Goal: Transaction & Acquisition: Purchase product/service

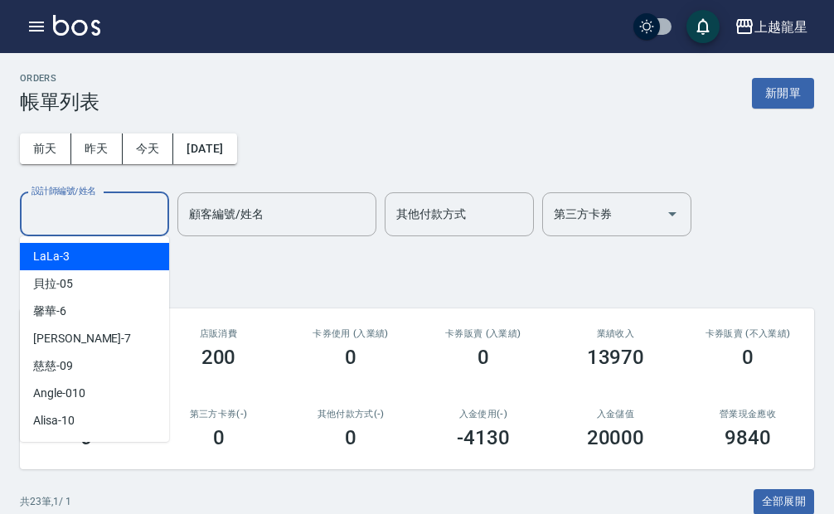
click at [93, 220] on input "設計師編號/姓名" at bounding box center [94, 214] width 134 height 29
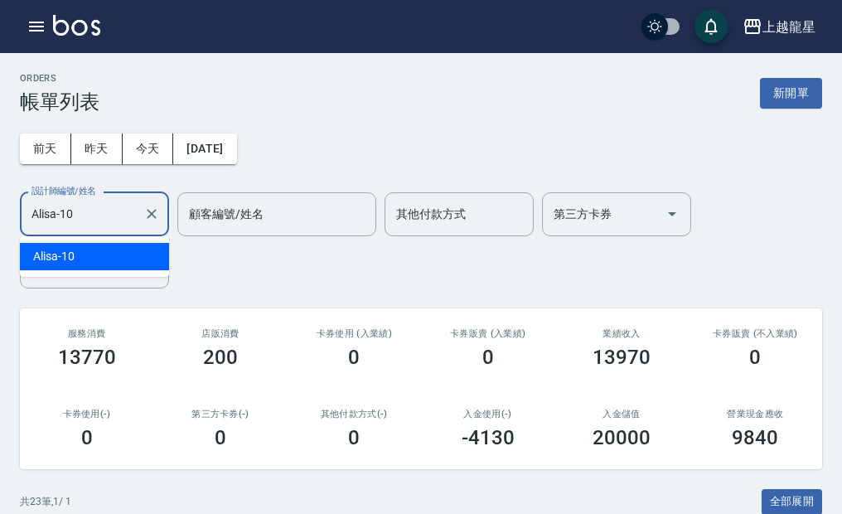
type input "Alisa-10"
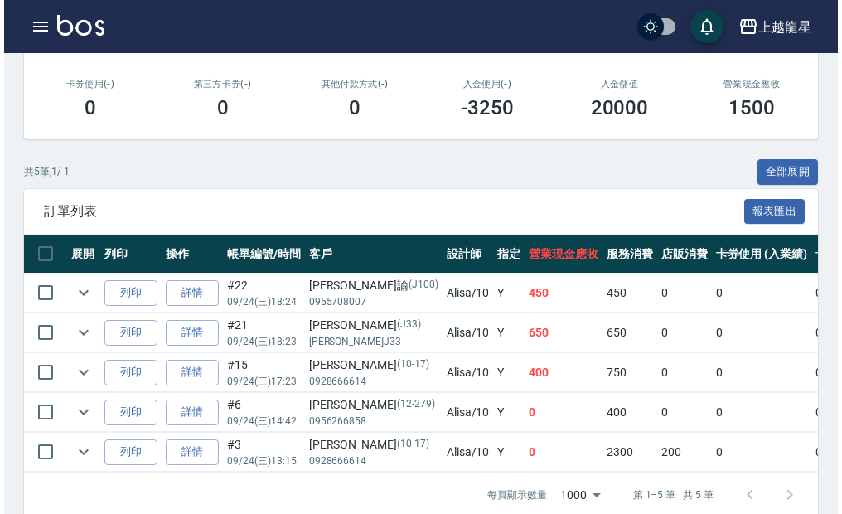
scroll to position [332, 0]
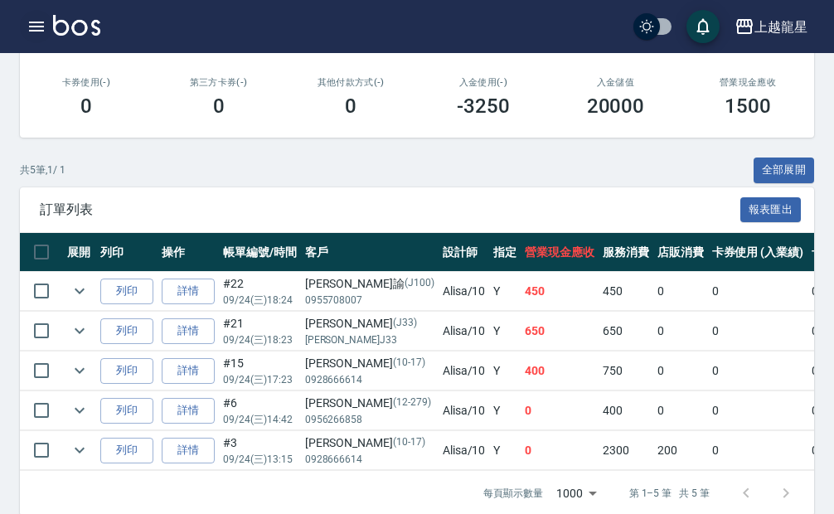
click at [36, 25] on icon "button" at bounding box center [37, 27] width 20 height 20
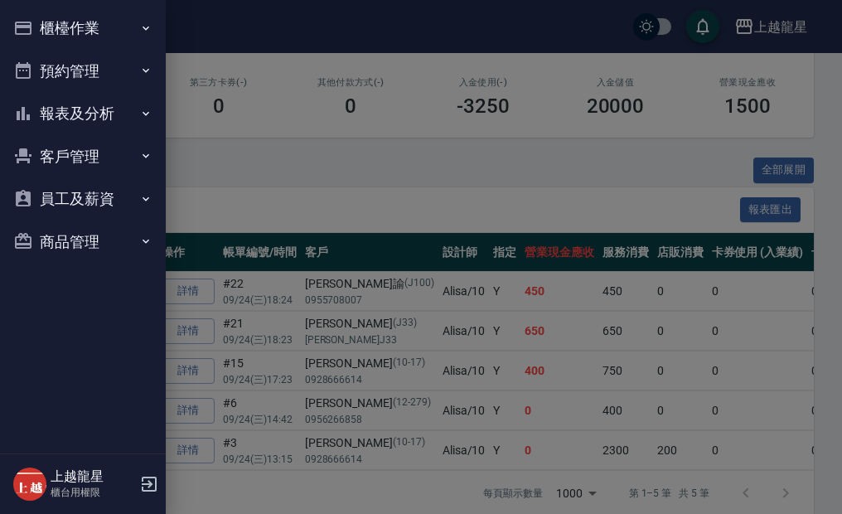
click at [64, 35] on button "櫃檯作業" at bounding box center [83, 28] width 153 height 43
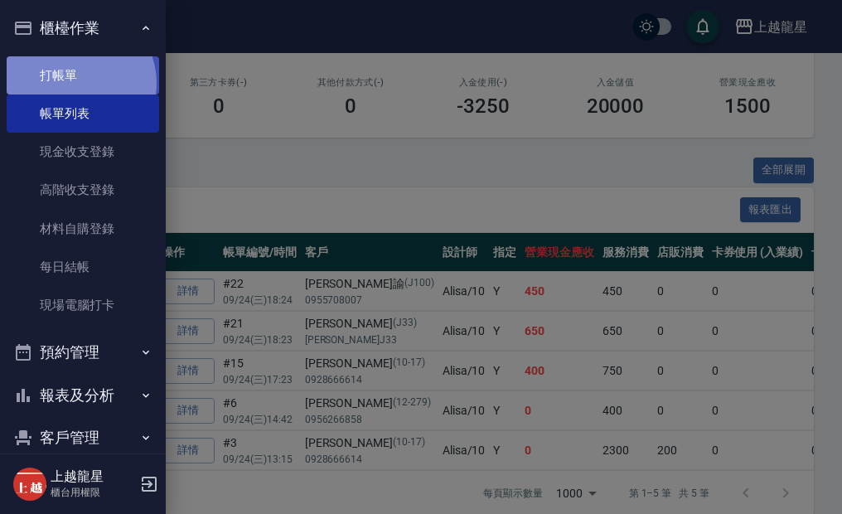
click at [74, 83] on link "打帳單" at bounding box center [83, 75] width 153 height 38
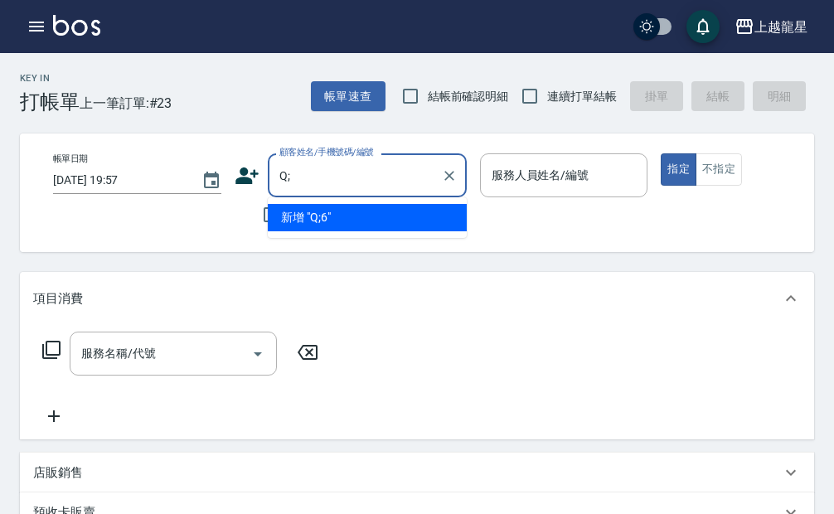
type input "Q"
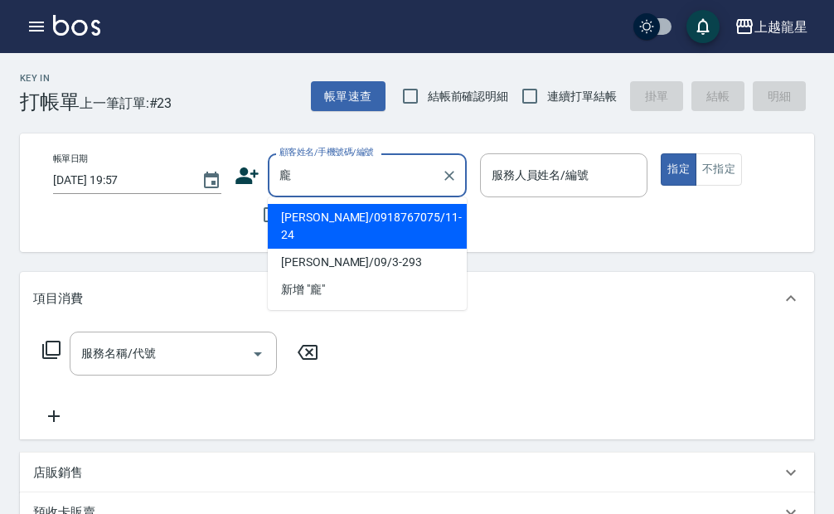
click at [321, 219] on li "[PERSON_NAME]/0918767075/11-24" at bounding box center [367, 226] width 199 height 45
type input "[PERSON_NAME]/0918767075/11-24"
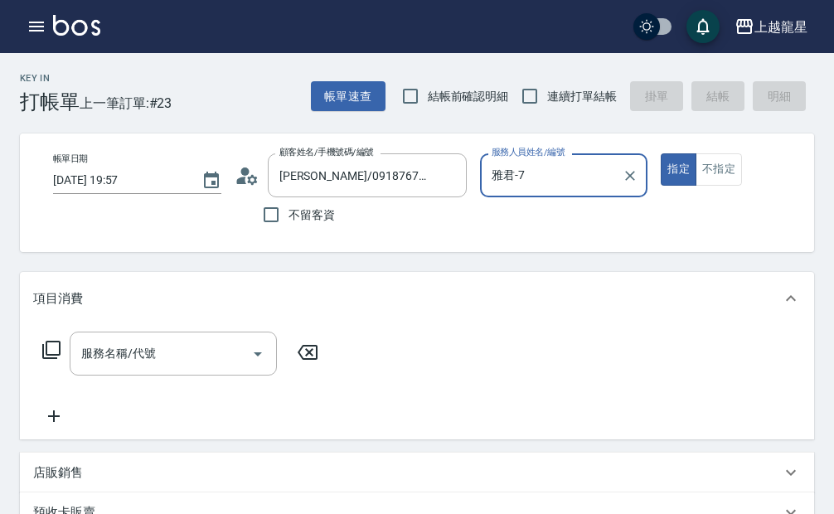
type input "雅君-7"
click at [243, 180] on icon at bounding box center [241, 180] width 10 height 7
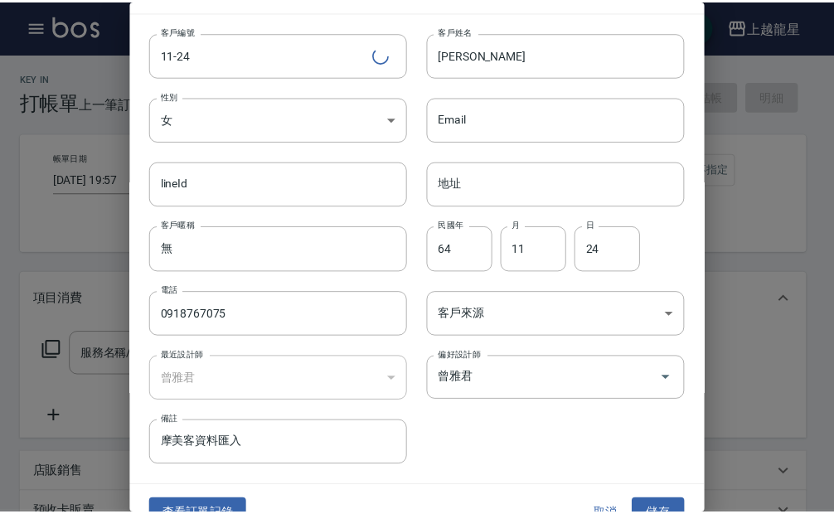
scroll to position [61, 0]
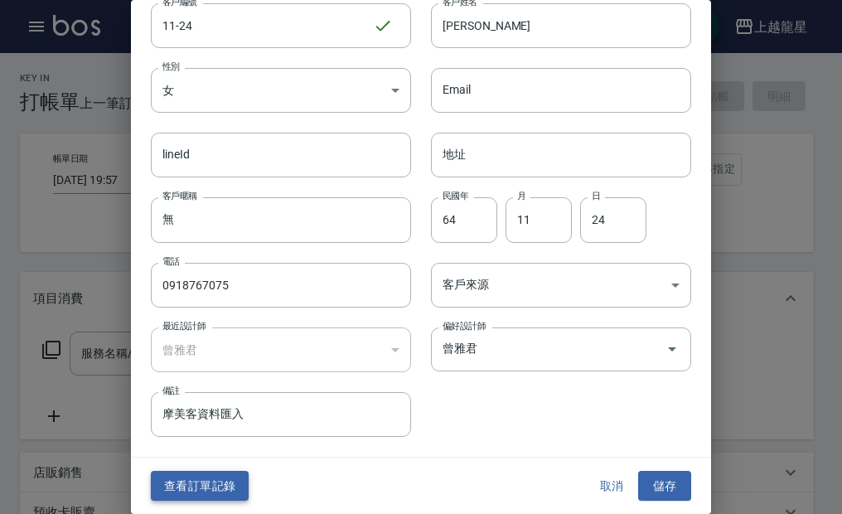
click at [206, 485] on button "查看訂單記錄" at bounding box center [200, 486] width 98 height 31
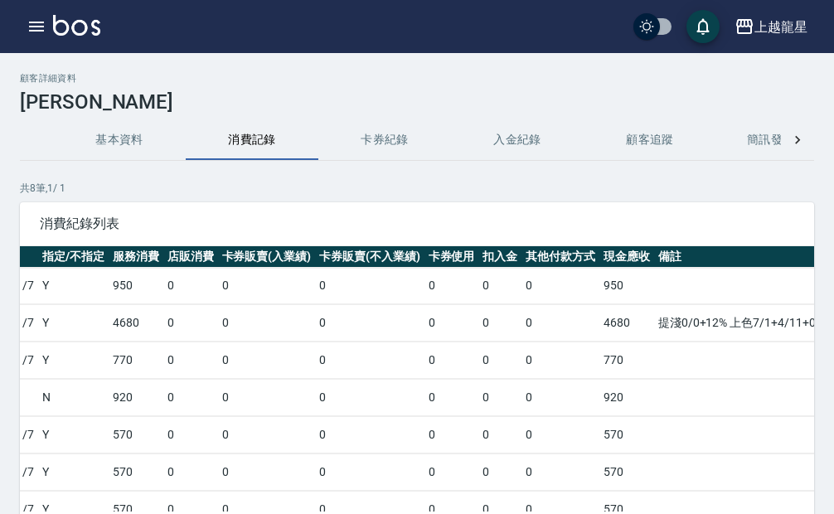
scroll to position [0, 409]
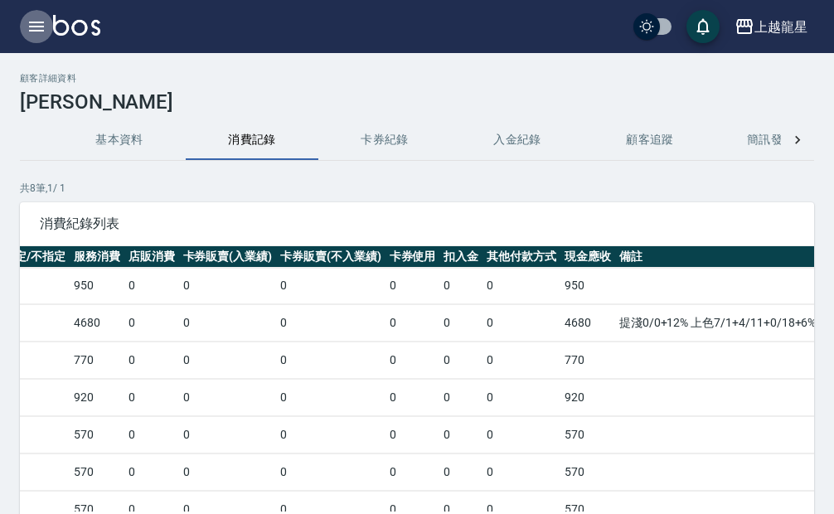
click at [38, 27] on icon "button" at bounding box center [36, 27] width 15 height 10
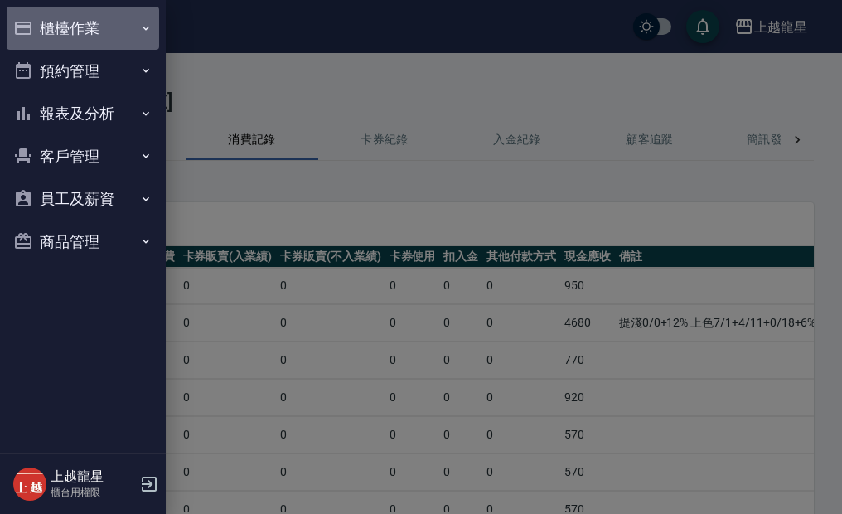
click at [70, 36] on button "櫃檯作業" at bounding box center [83, 28] width 153 height 43
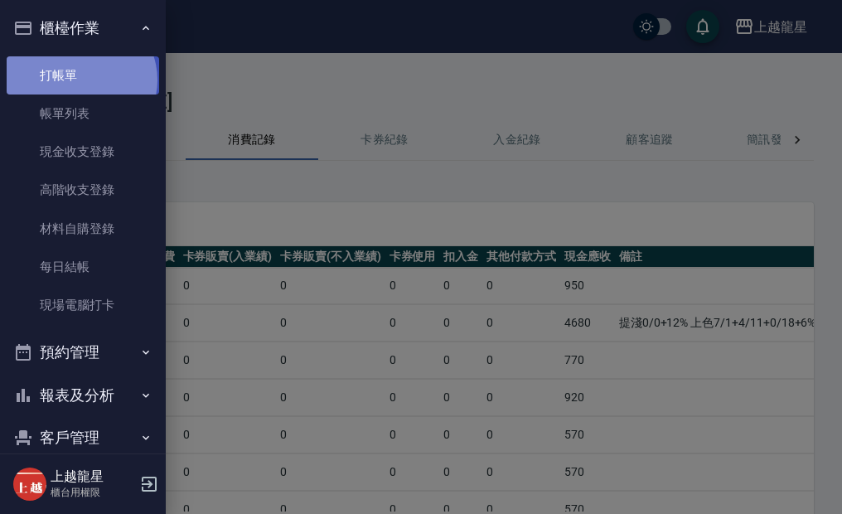
click at [79, 79] on link "打帳單" at bounding box center [83, 75] width 153 height 38
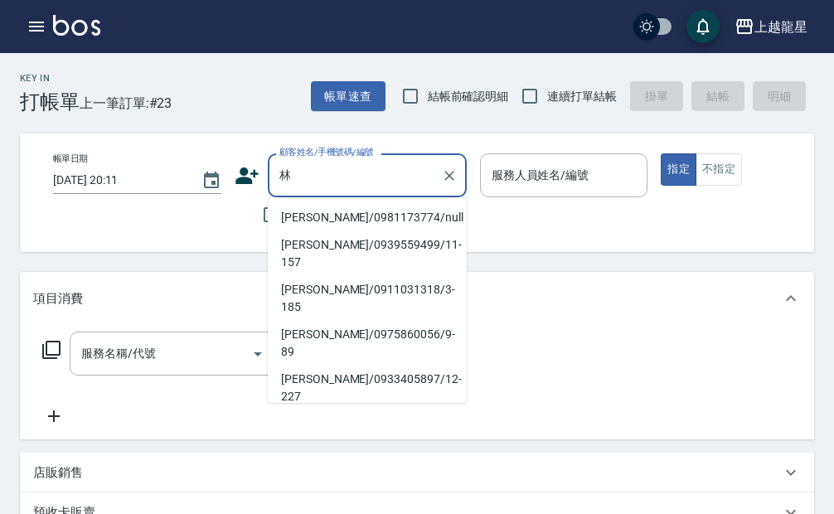
click at [323, 218] on li "[PERSON_NAME]/0981173774/null" at bounding box center [367, 217] width 199 height 27
type input "[PERSON_NAME]/0981173774/null"
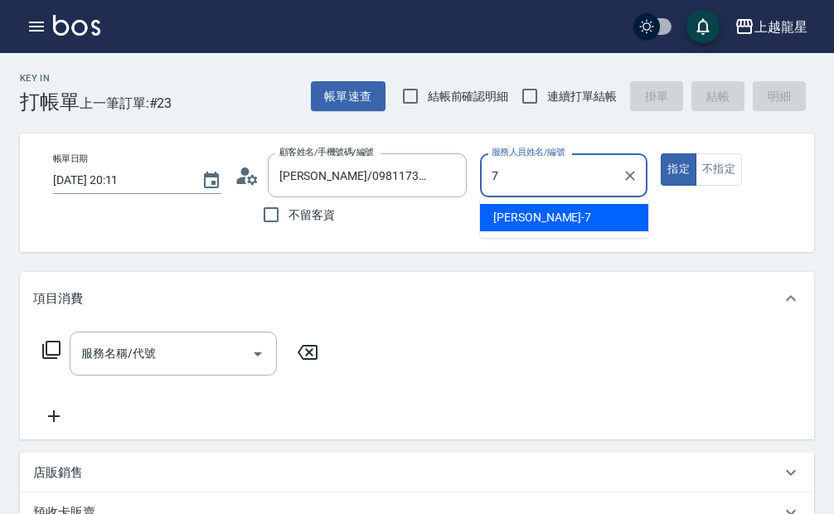
type input "雅君-7"
type button "true"
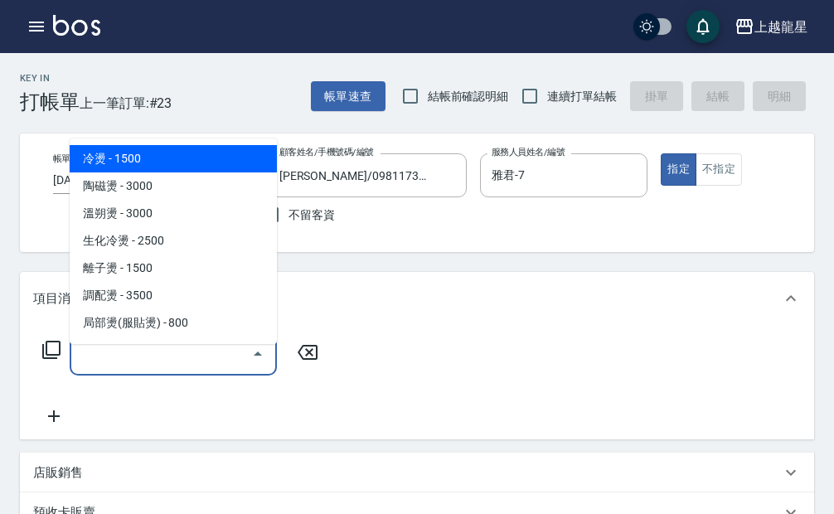
click at [148, 368] on input "服務名稱/代號" at bounding box center [160, 353] width 167 height 29
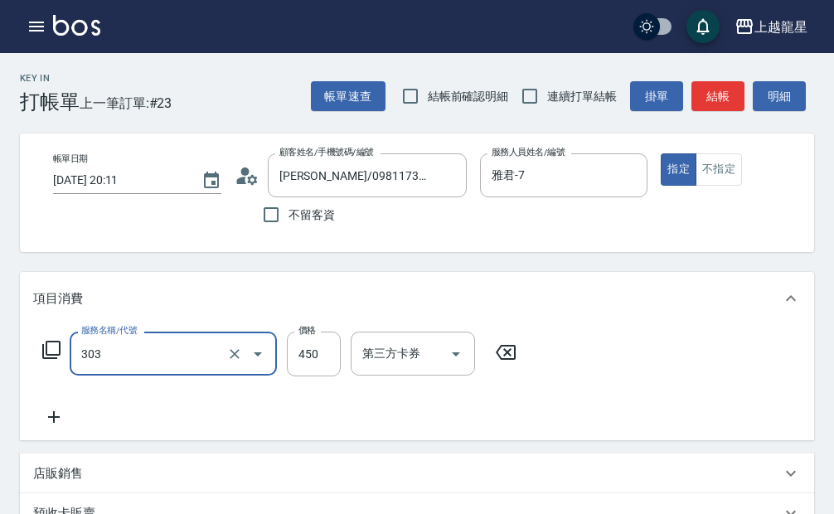
type input "剪髮(303)"
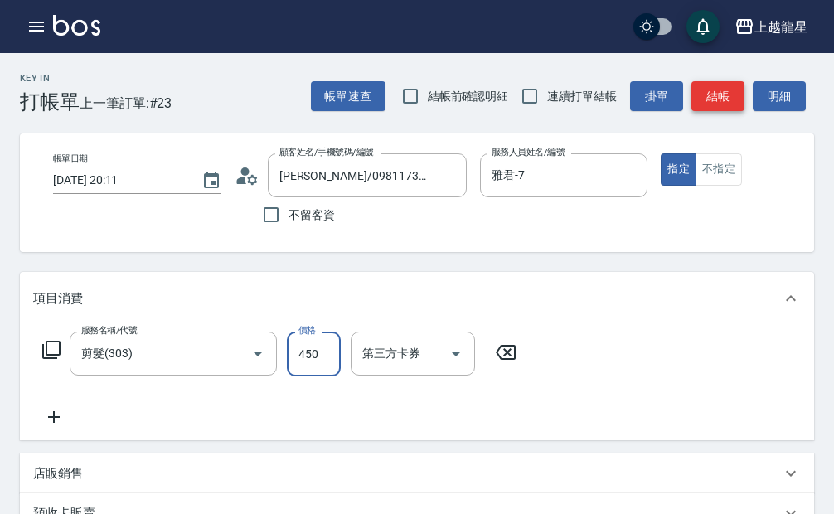
click at [714, 92] on button "結帳" at bounding box center [717, 96] width 53 height 31
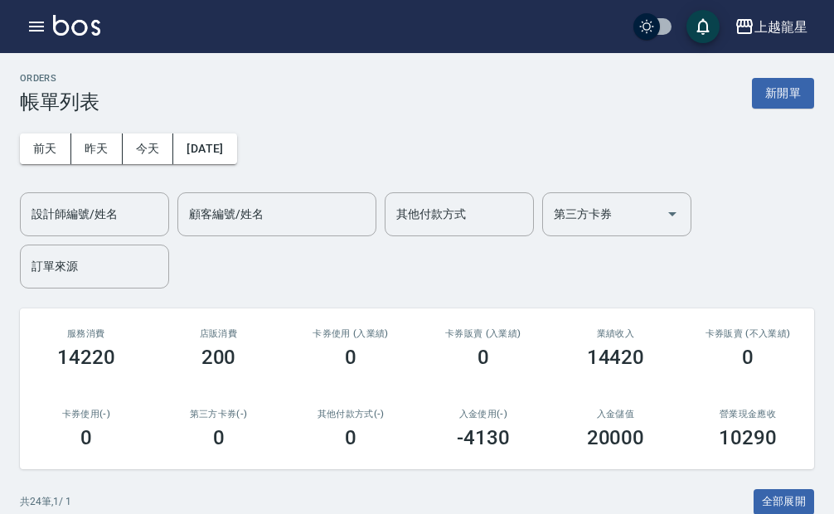
click at [87, 22] on img at bounding box center [76, 25] width 47 height 21
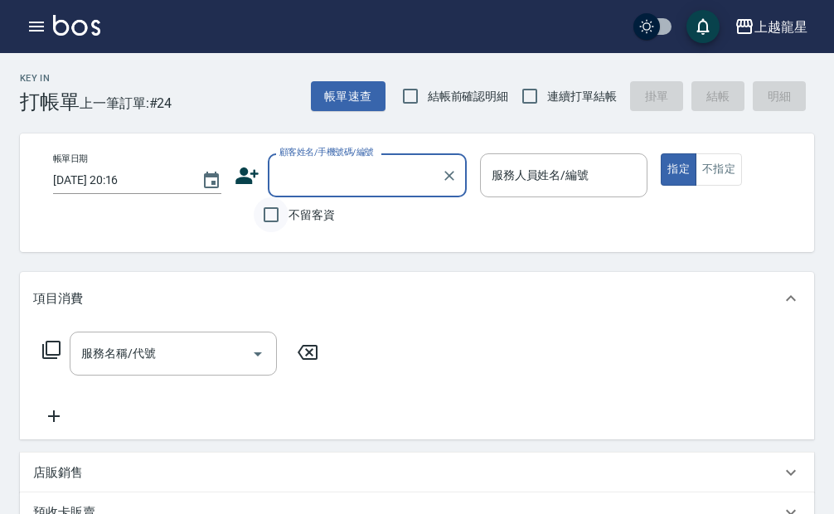
click at [288, 211] on input "不留客資" at bounding box center [271, 214] width 35 height 35
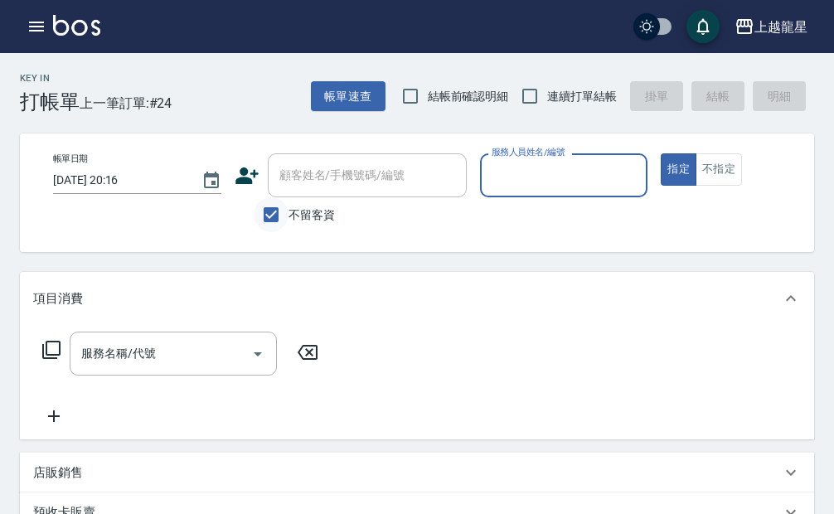
click at [281, 211] on input "不留客資" at bounding box center [271, 214] width 35 height 35
checkbox input "false"
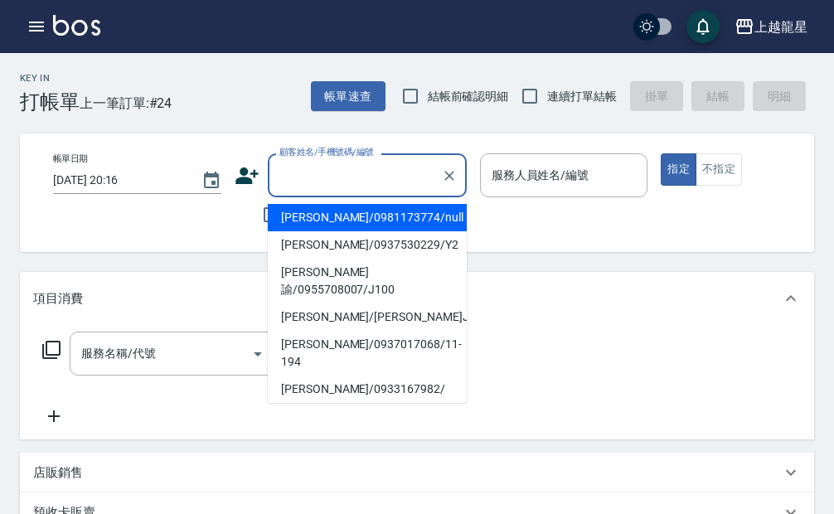
click at [303, 179] on input "顧客姓名/手機號碼/編號" at bounding box center [354, 175] width 159 height 29
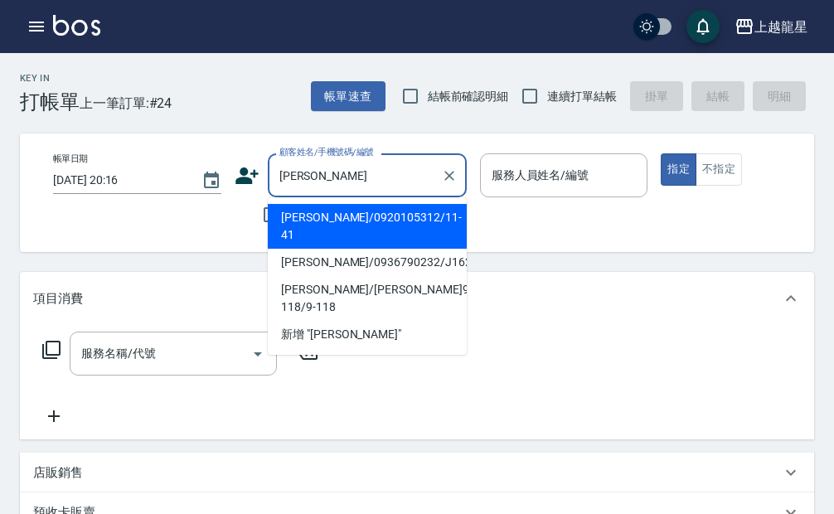
click at [358, 215] on li "[PERSON_NAME]/0920105312/11-41" at bounding box center [367, 226] width 199 height 45
type input "[PERSON_NAME]/0920105312/11-41"
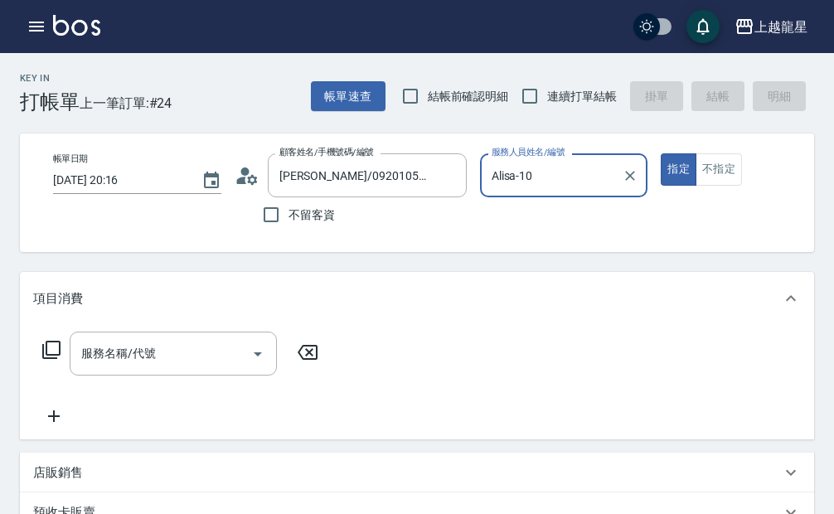
type input "Alisa-10"
click at [626, 176] on icon "Clear" at bounding box center [630, 175] width 17 height 17
click at [601, 186] on input "服務人員姓名/編號" at bounding box center [563, 175] width 153 height 29
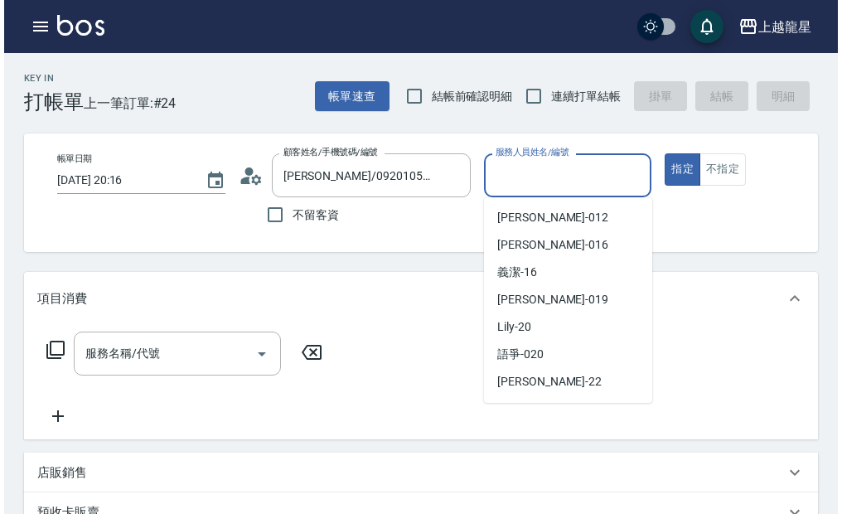
scroll to position [249, 0]
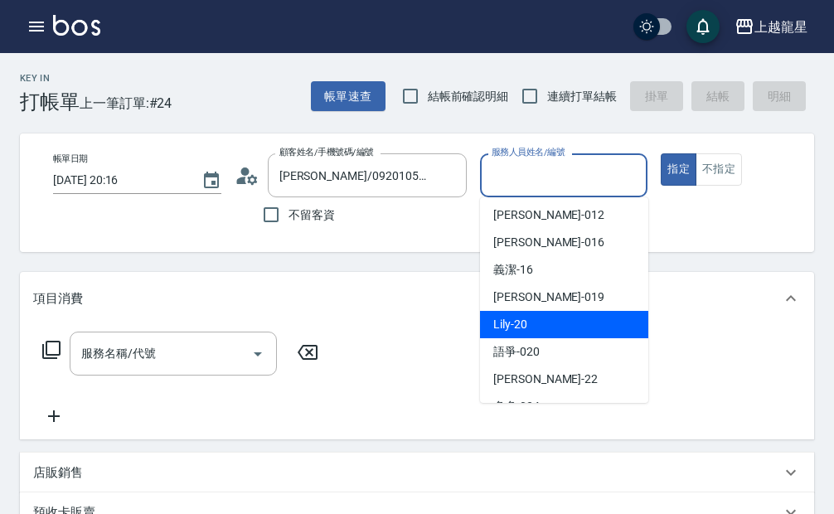
click at [530, 317] on div "Lily -20" at bounding box center [564, 324] width 168 height 27
type input "Lily-20"
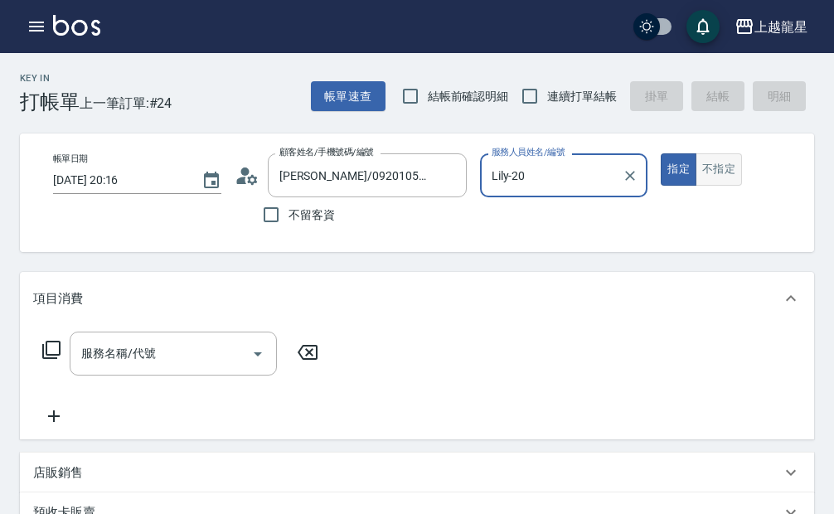
click at [724, 172] on button "不指定" at bounding box center [718, 169] width 46 height 32
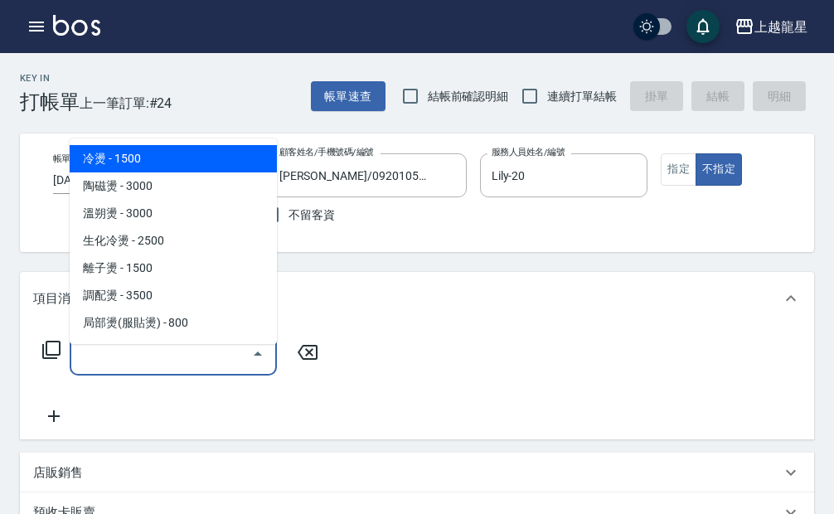
click at [153, 356] on input "服務名稱/代號" at bounding box center [160, 353] width 167 height 29
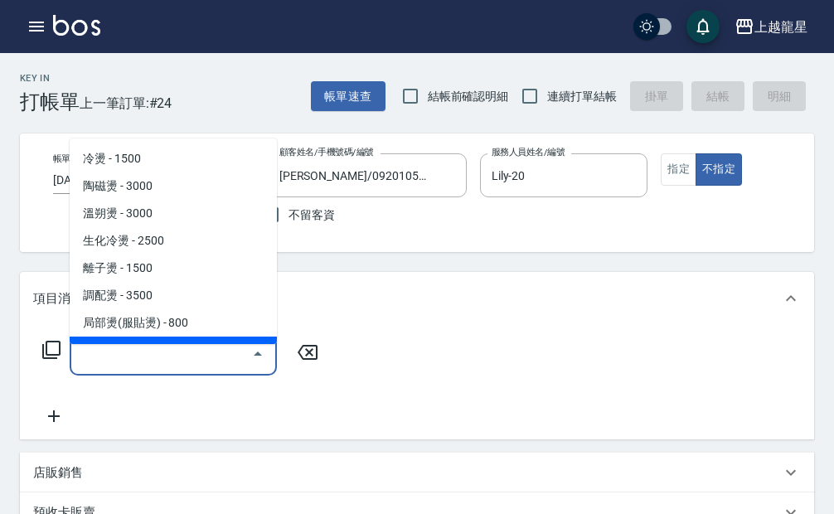
click at [170, 375] on div "服務名稱/代號" at bounding box center [173, 354] width 207 height 44
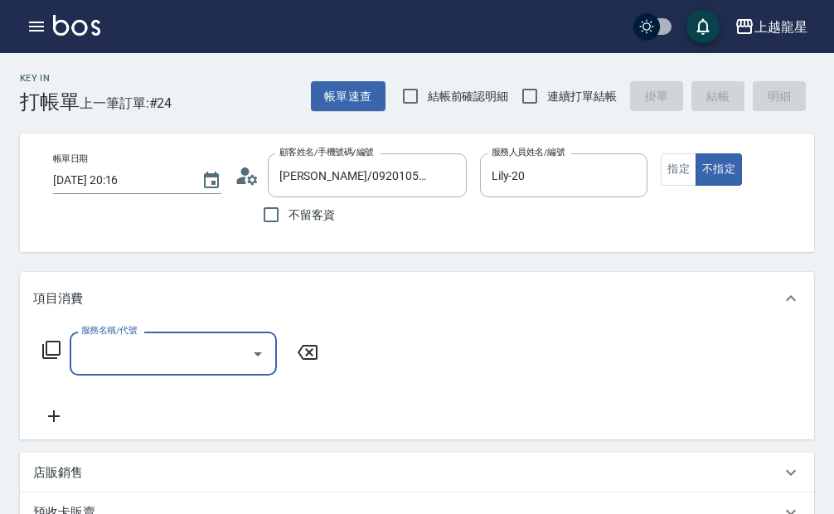
click at [47, 359] on icon at bounding box center [51, 350] width 18 height 18
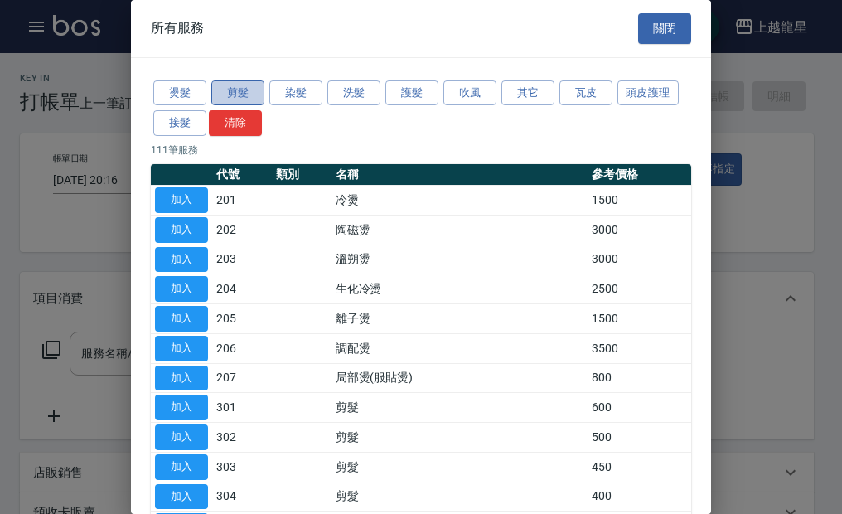
click at [247, 98] on button "剪髮" at bounding box center [237, 93] width 53 height 26
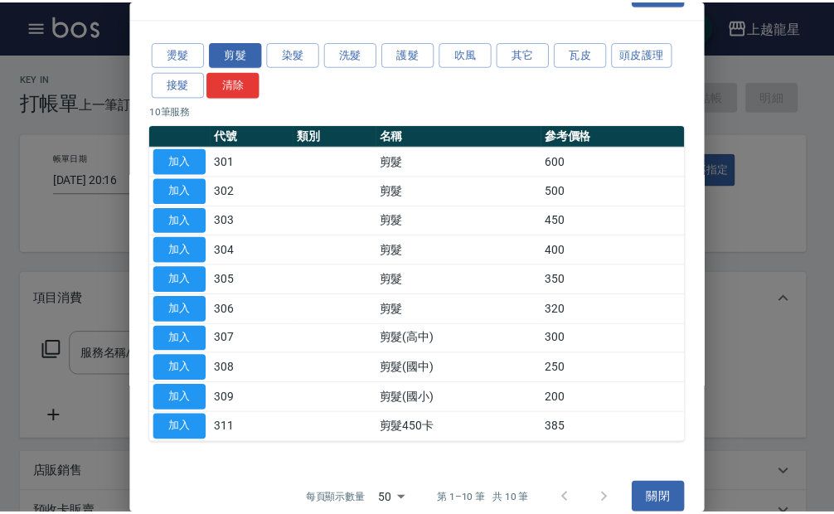
scroll to position [60, 0]
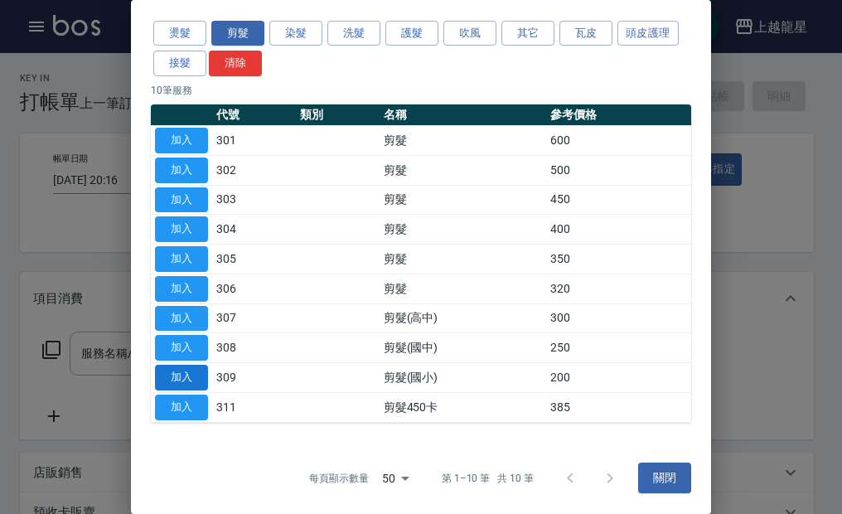
click at [183, 380] on button "加入" at bounding box center [181, 378] width 53 height 26
type input "剪髮(國小)(309)"
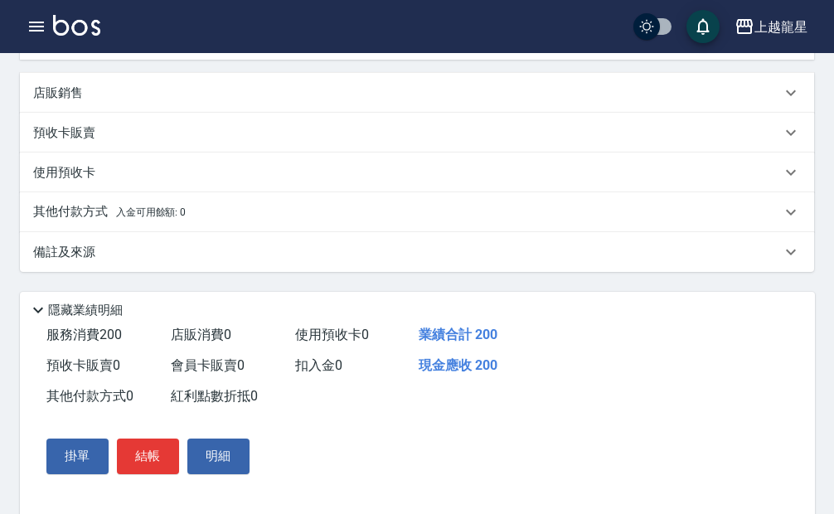
scroll to position [427, 0]
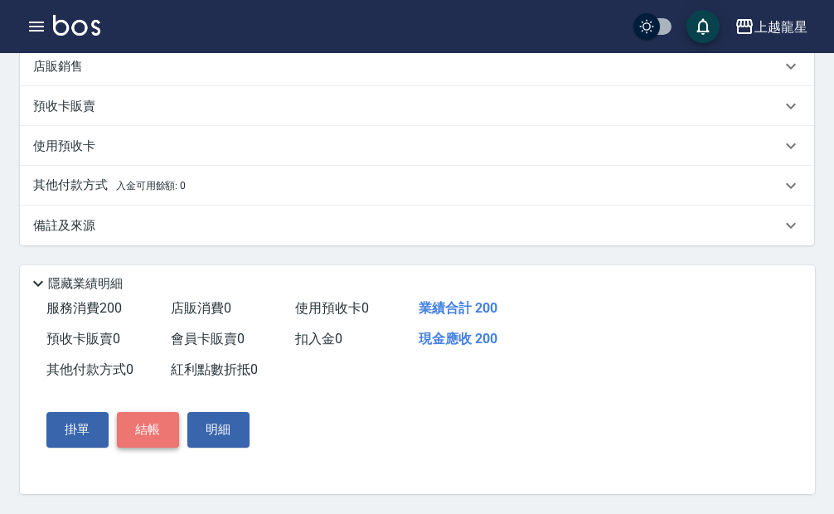
click at [137, 431] on button "結帳" at bounding box center [148, 429] width 62 height 35
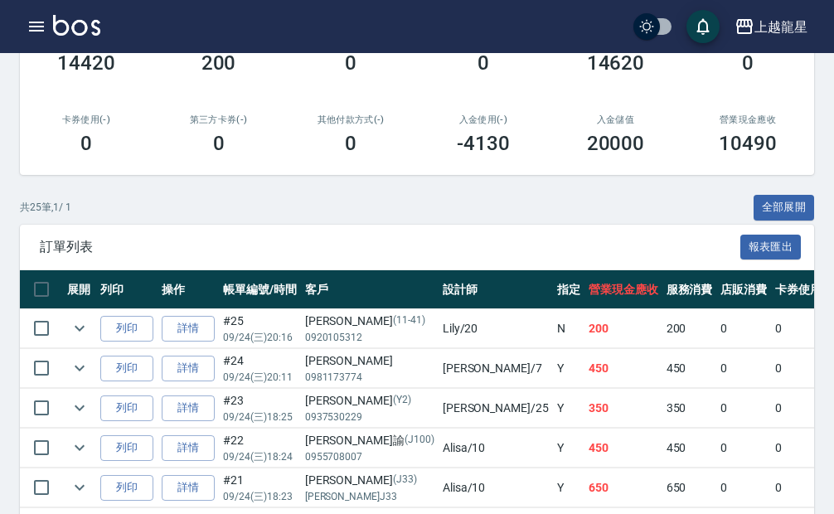
scroll to position [332, 0]
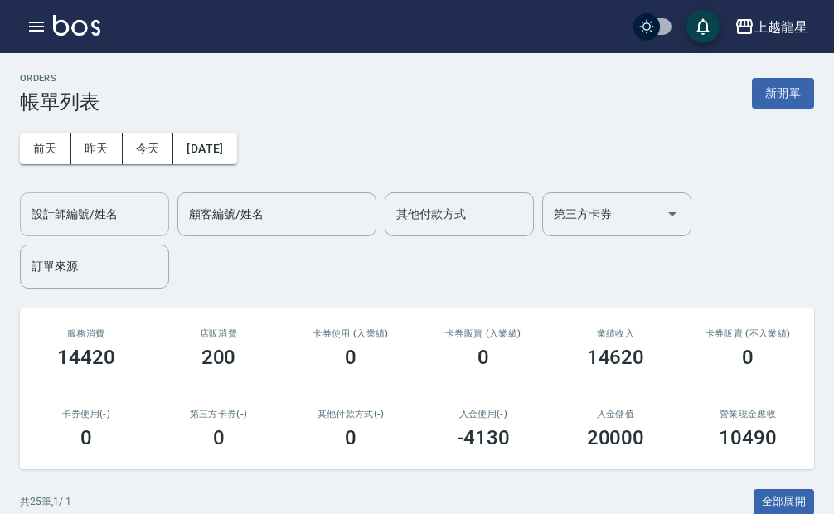
click at [90, 235] on div "設計師編號/姓名" at bounding box center [94, 214] width 149 height 44
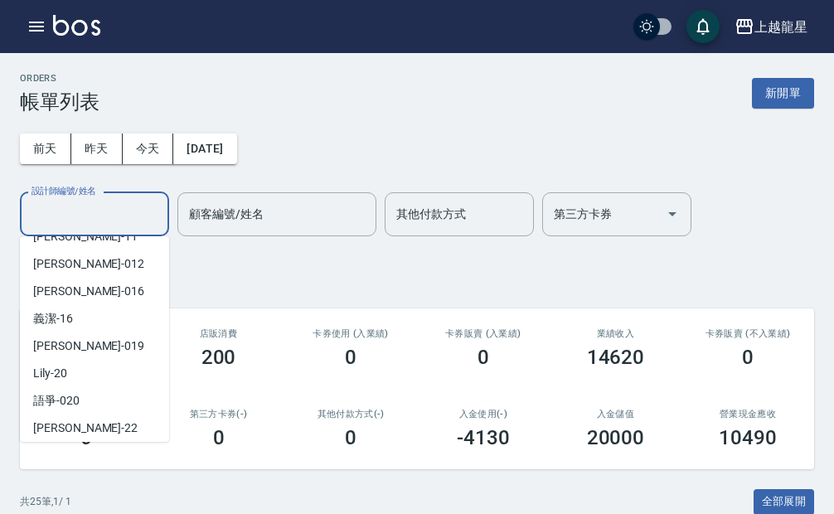
scroll to position [249, 0]
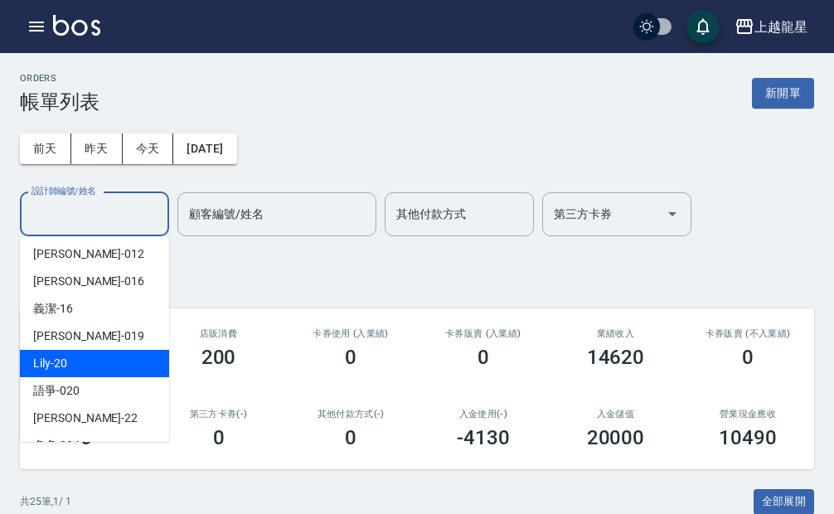
click at [79, 361] on div "Lily -20" at bounding box center [94, 363] width 149 height 27
type input "Lily-20"
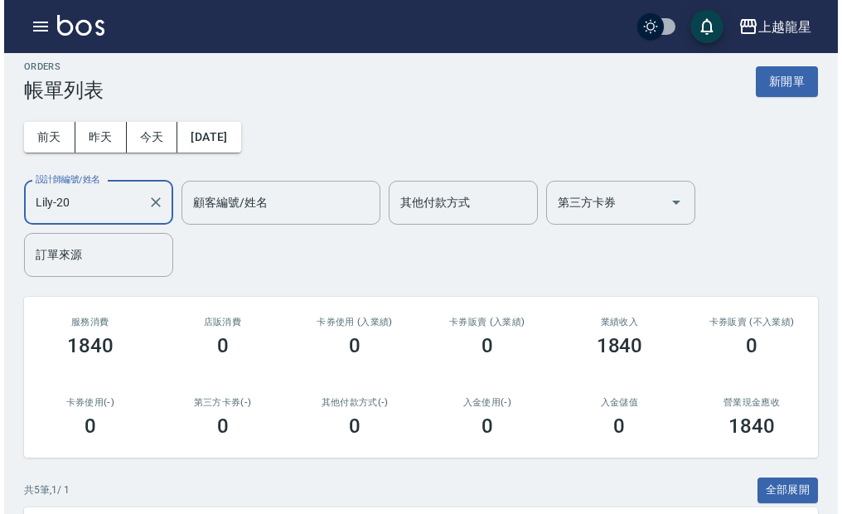
scroll to position [0, 0]
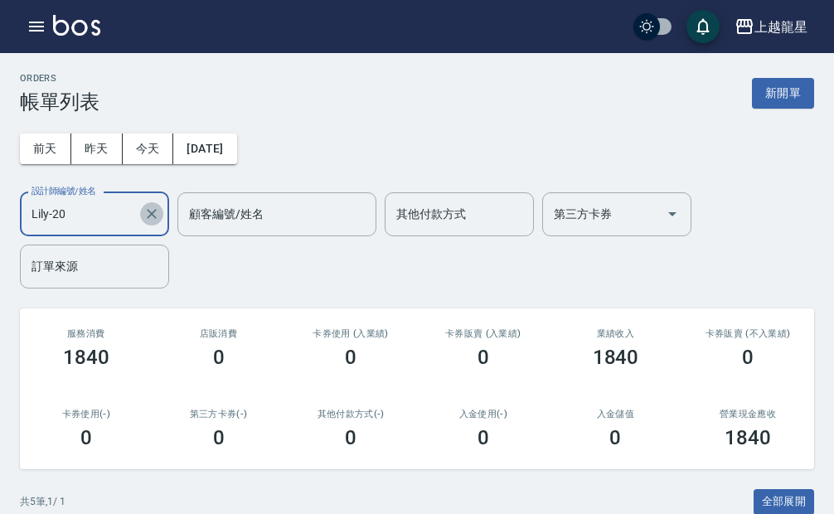
click at [154, 216] on icon "Clear" at bounding box center [152, 214] width 10 height 10
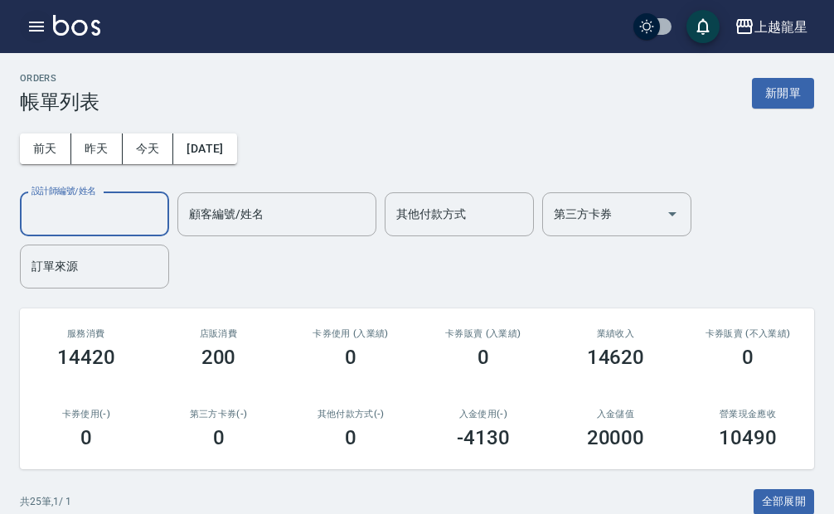
click at [41, 22] on icon "button" at bounding box center [36, 27] width 15 height 10
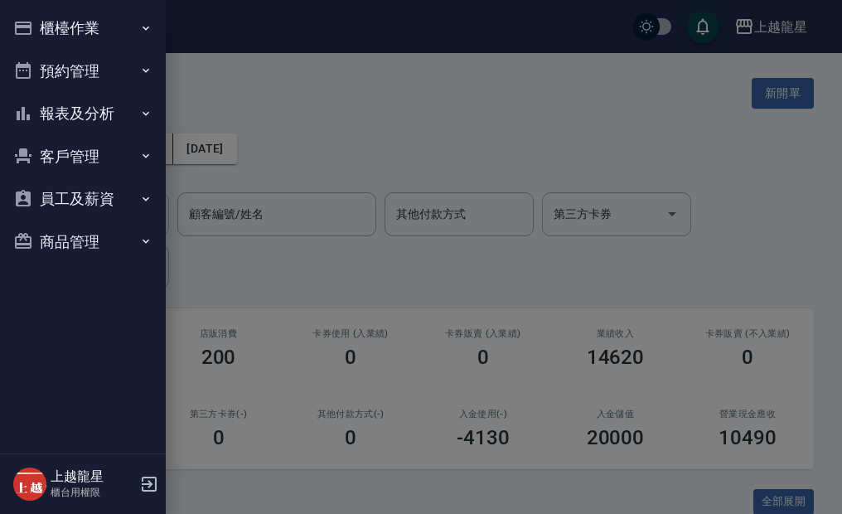
click at [101, 106] on button "報表及分析" at bounding box center [83, 113] width 153 height 43
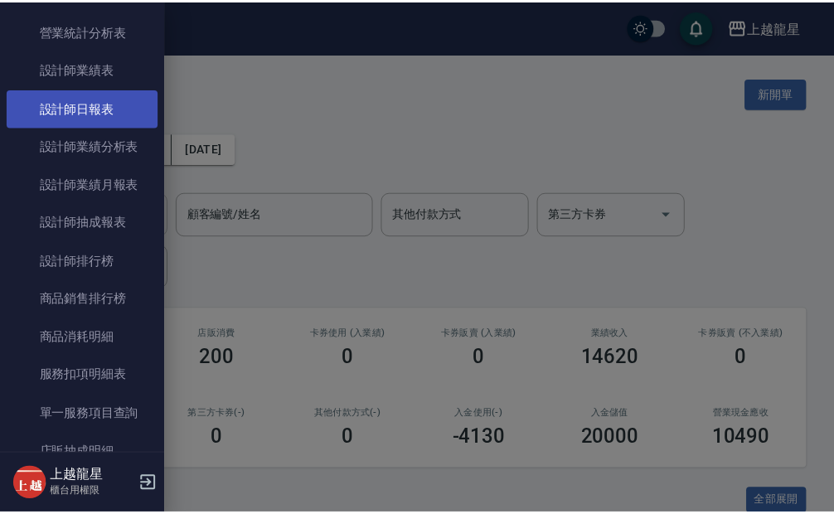
scroll to position [580, 0]
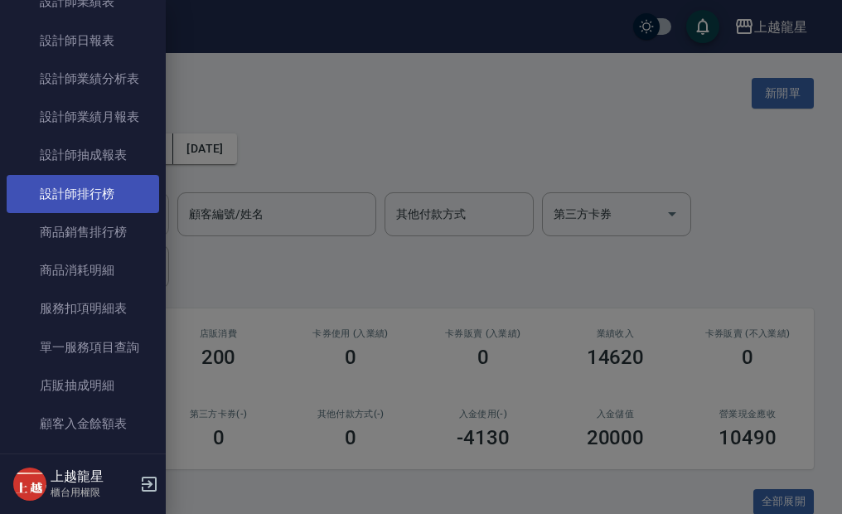
click at [99, 197] on link "設計師排行榜" at bounding box center [83, 194] width 153 height 38
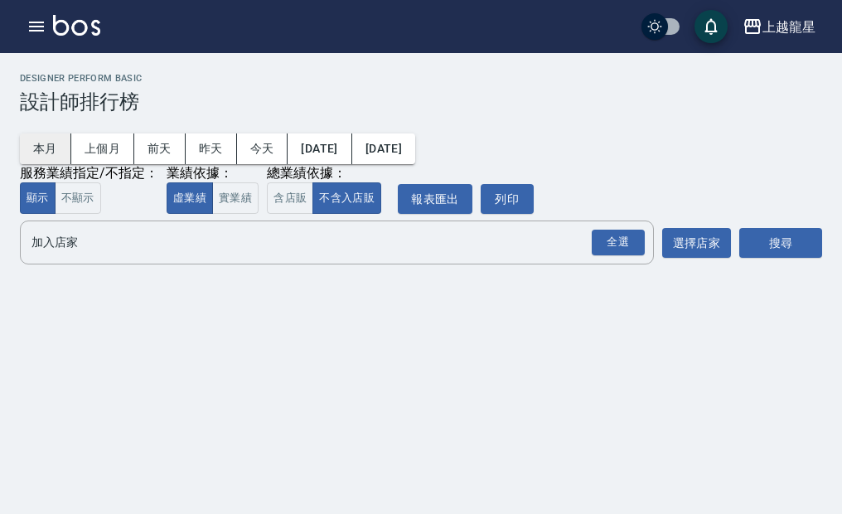
click at [58, 155] on button "本月" at bounding box center [45, 148] width 51 height 31
click at [623, 248] on div "全選" at bounding box center [618, 243] width 53 height 26
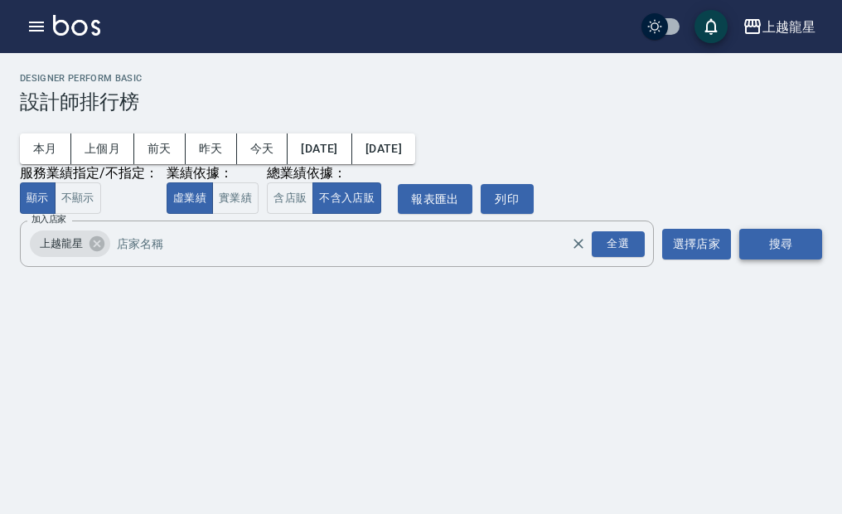
click at [791, 244] on button "搜尋" at bounding box center [780, 244] width 83 height 31
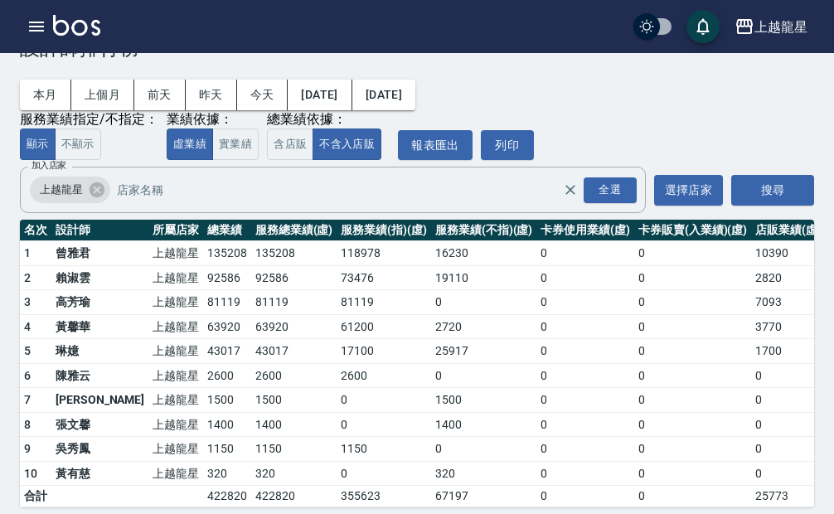
scroll to position [82, 0]
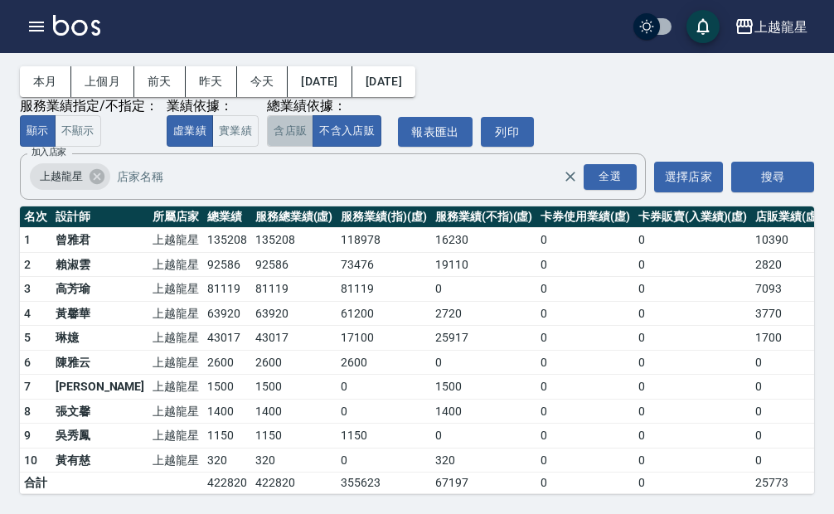
click at [288, 123] on button "含店販" at bounding box center [290, 131] width 46 height 32
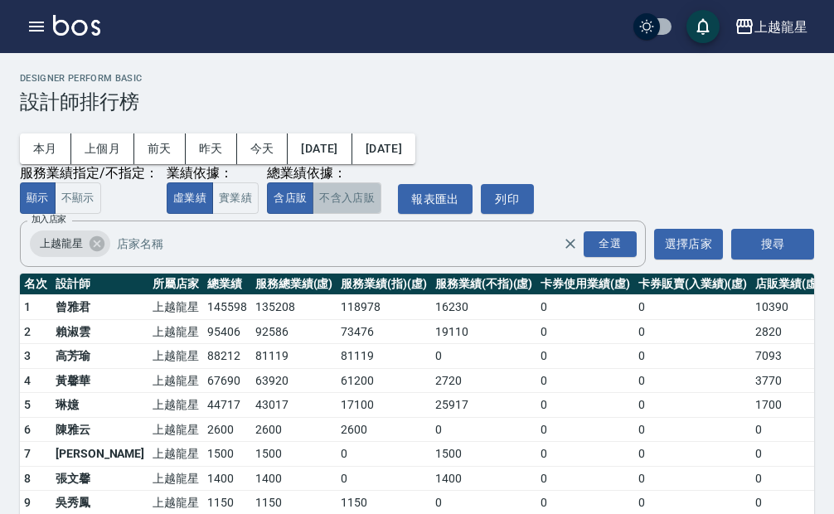
click at [359, 206] on button "不含入店販" at bounding box center [346, 198] width 69 height 32
click at [26, 30] on button "button" at bounding box center [36, 26] width 33 height 33
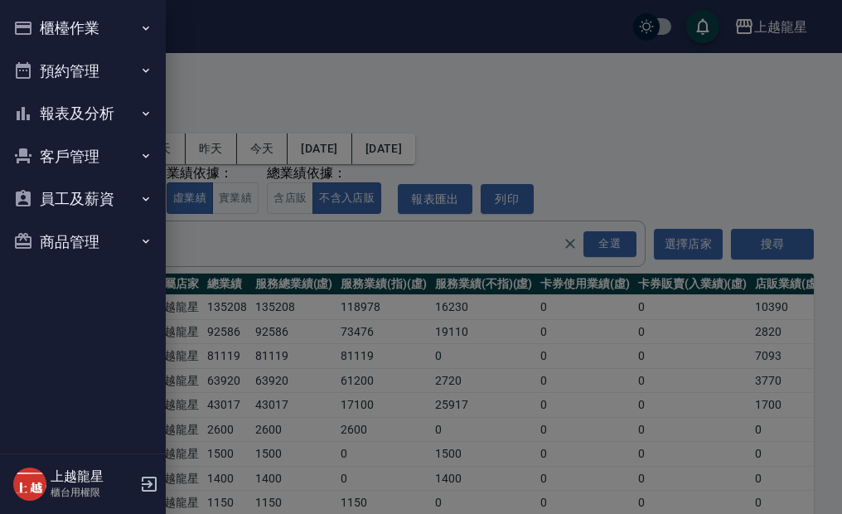
click at [42, 24] on button "櫃檯作業" at bounding box center [83, 28] width 153 height 43
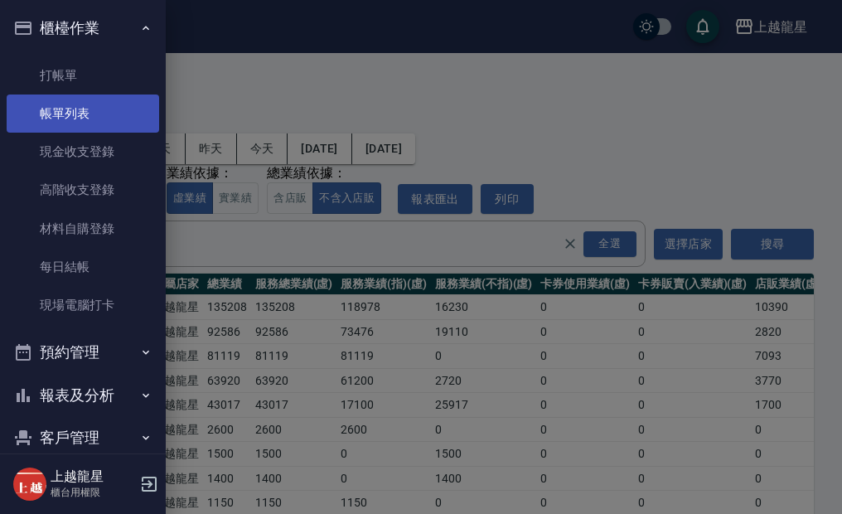
click at [61, 104] on link "帳單列表" at bounding box center [83, 113] width 153 height 38
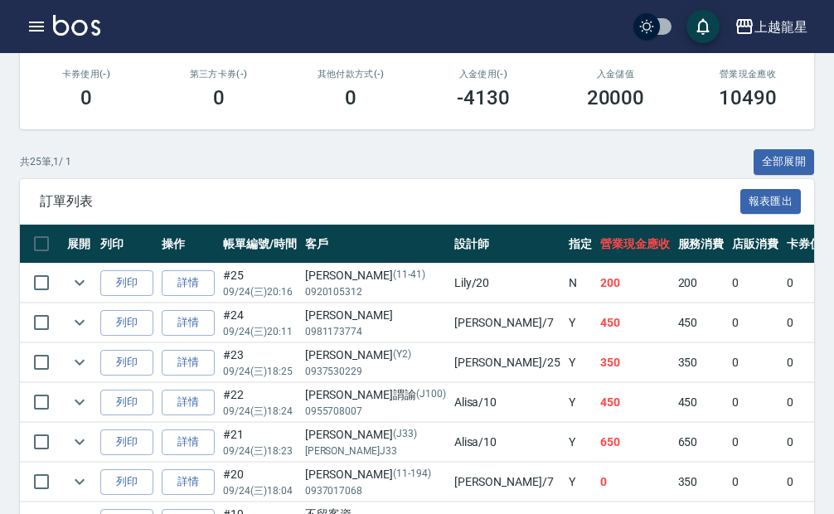
scroll to position [332, 0]
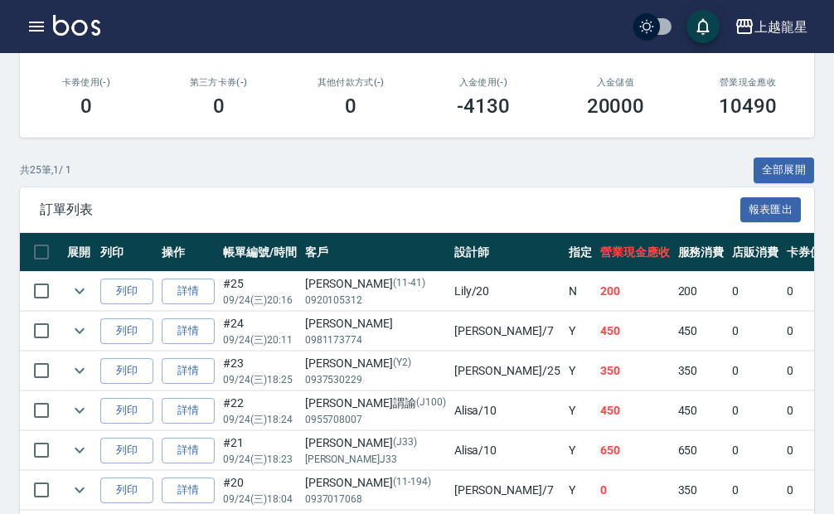
click at [86, 30] on img at bounding box center [76, 25] width 47 height 21
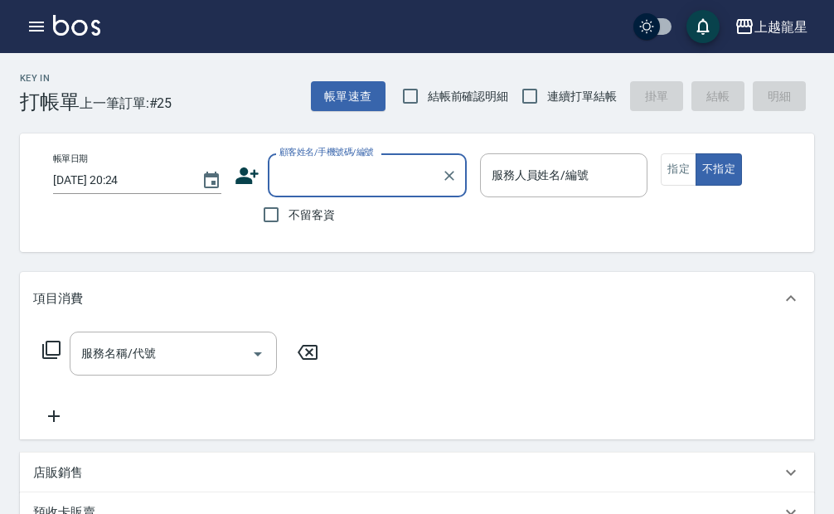
click at [332, 219] on span "不留客資" at bounding box center [311, 214] width 46 height 17
click at [288, 219] on input "不留客資" at bounding box center [271, 214] width 35 height 35
checkbox input "true"
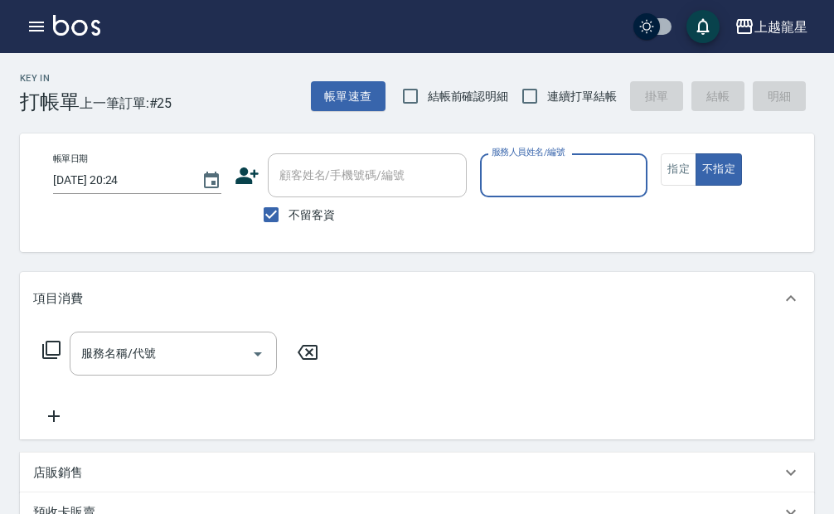
click at [539, 176] on input "服務人員姓名/編號" at bounding box center [563, 175] width 153 height 29
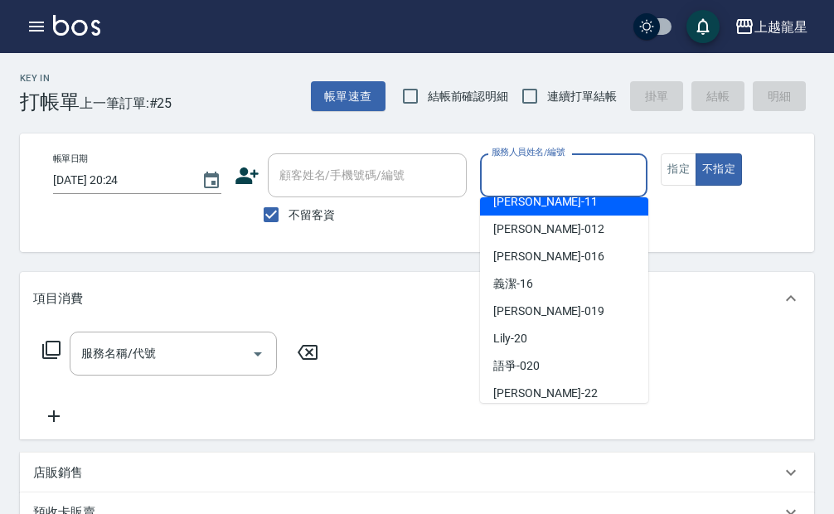
scroll to position [327, 0]
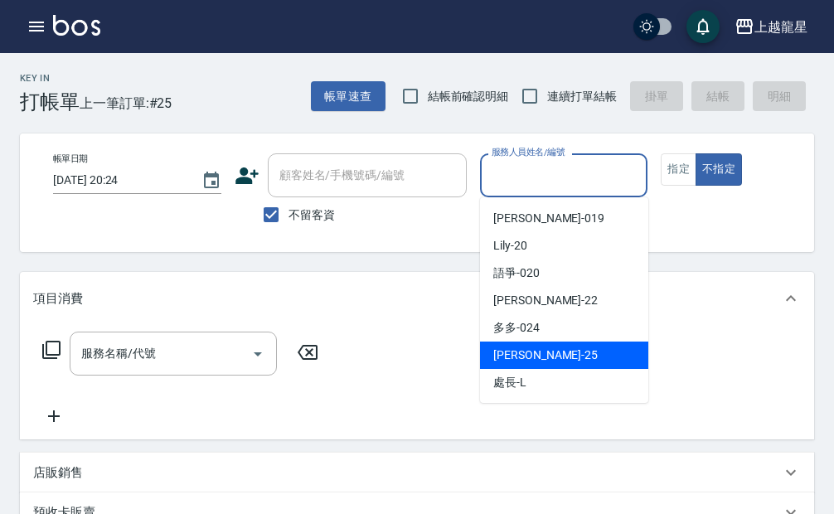
click at [549, 351] on div "淑雲 -25" at bounding box center [564, 355] width 168 height 27
type input "淑雲-25"
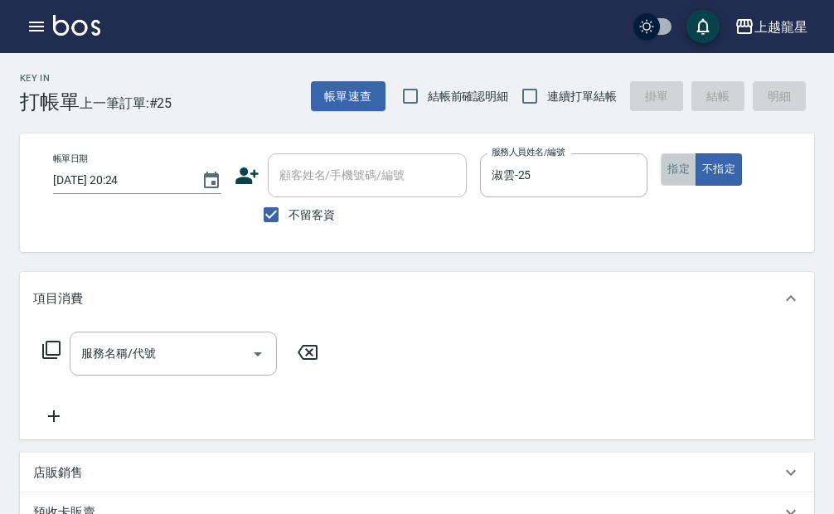
click at [685, 172] on button "指定" at bounding box center [679, 169] width 36 height 32
click at [175, 375] on div "服務名稱/代號" at bounding box center [173, 354] width 207 height 44
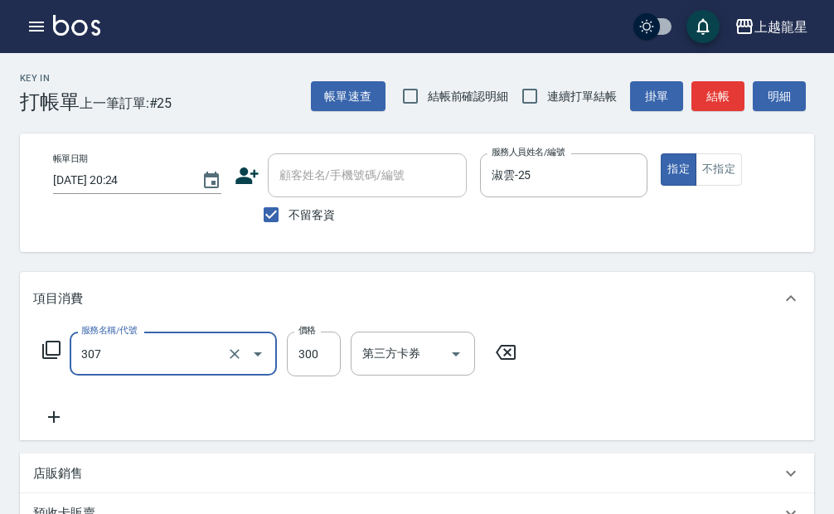
type input "剪髮(高中)(307)"
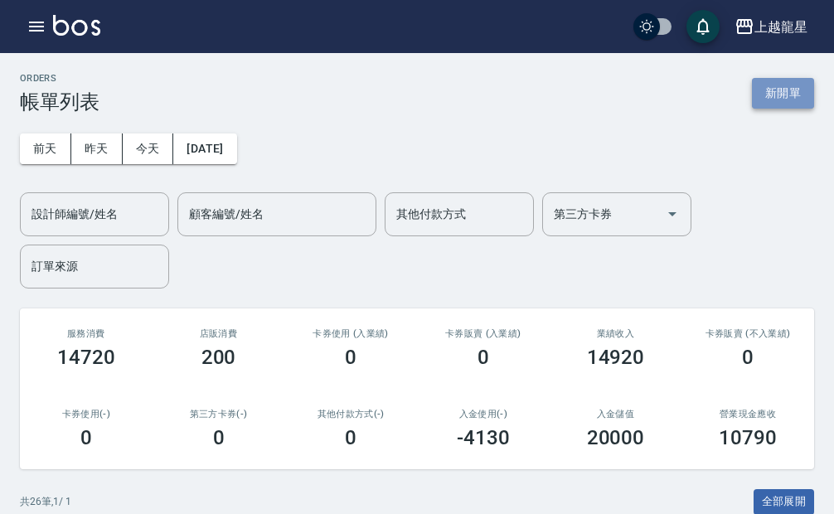
click at [779, 98] on button "新開單" at bounding box center [783, 93] width 62 height 31
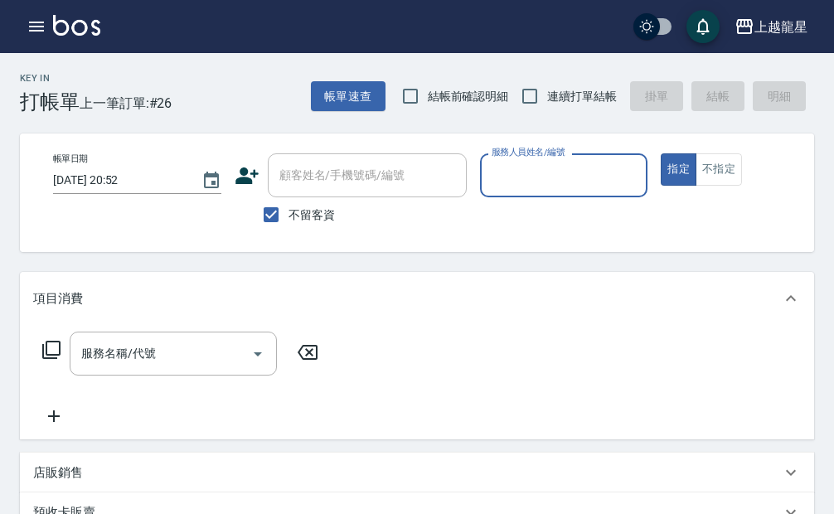
click at [302, 209] on span "不留客資" at bounding box center [311, 214] width 46 height 17
click at [288, 209] on input "不留客資" at bounding box center [271, 214] width 35 height 35
checkbox input "false"
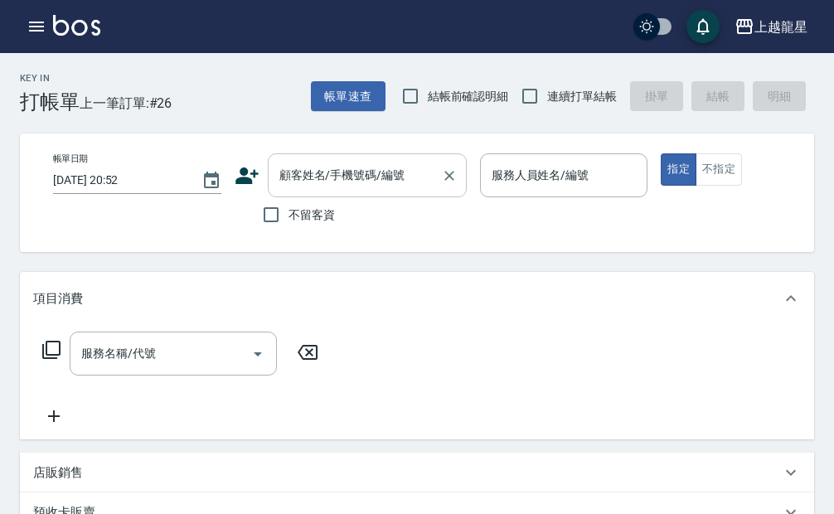
click at [303, 178] on input "顧客姓名/手機號碼/編號" at bounding box center [354, 175] width 159 height 29
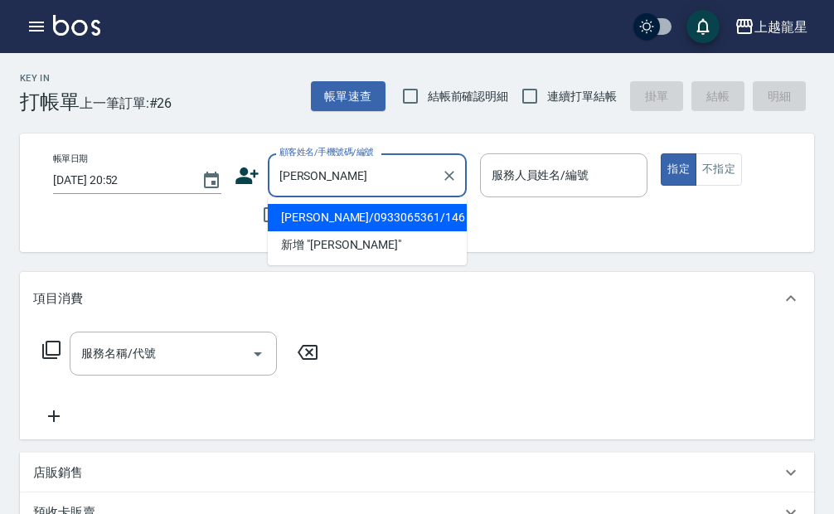
click at [307, 221] on li "鄭婷勻/0933065361/146" at bounding box center [367, 217] width 199 height 27
type input "鄭婷勻/0933065361/146"
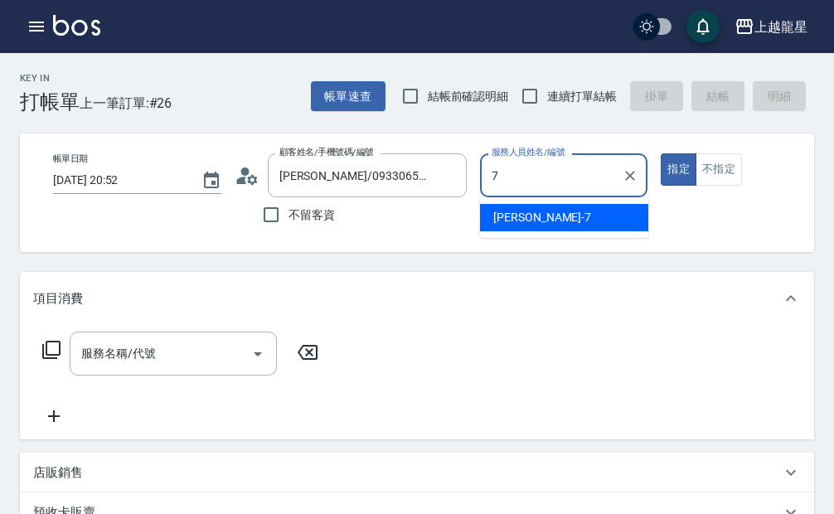
type input "雅君-7"
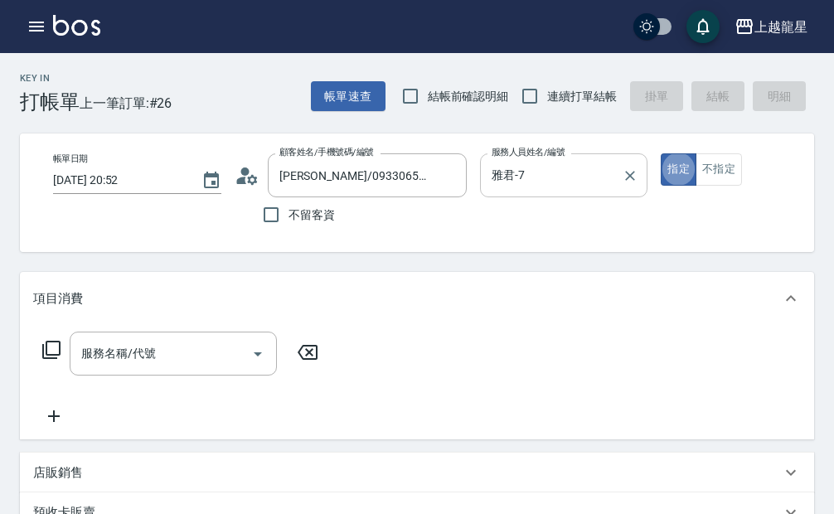
type button "true"
click at [137, 363] on input "服務名稱/代號" at bounding box center [160, 353] width 167 height 29
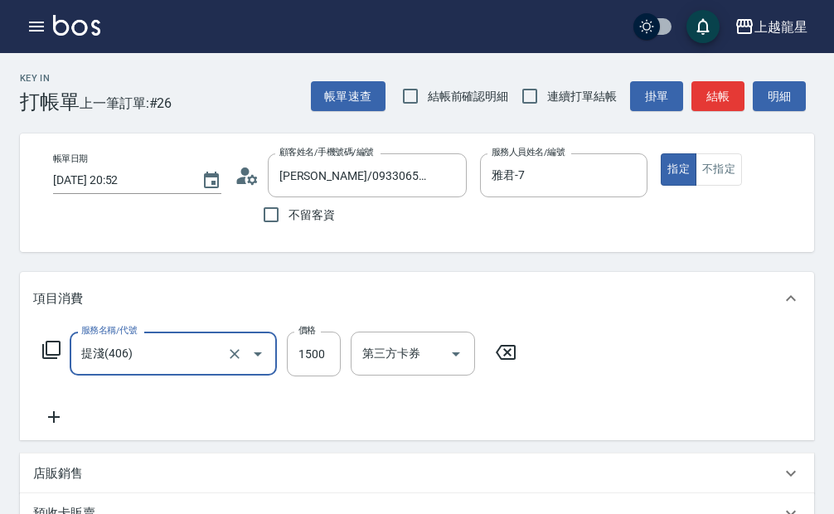
type input "提淺(406)"
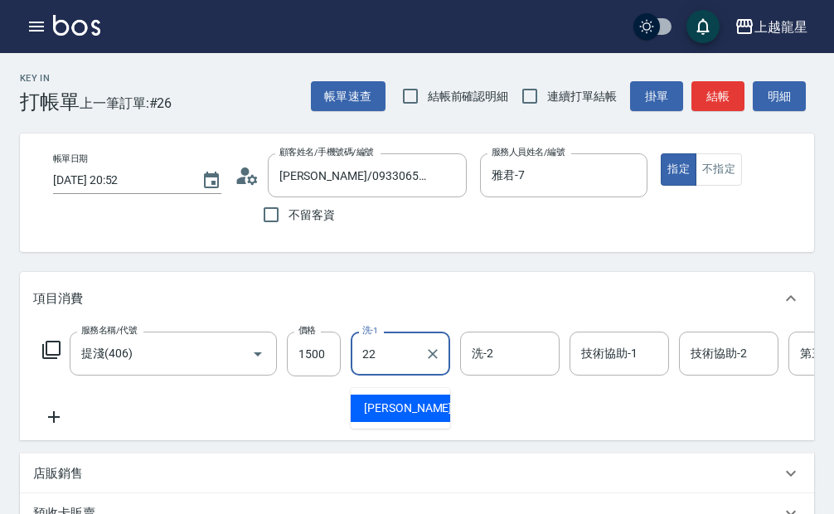
type input "阿琳-22"
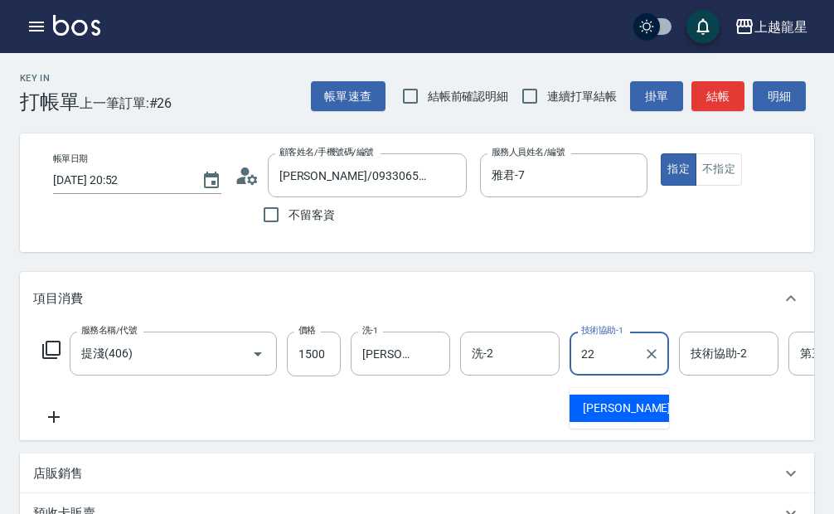
type input "阿琳-22"
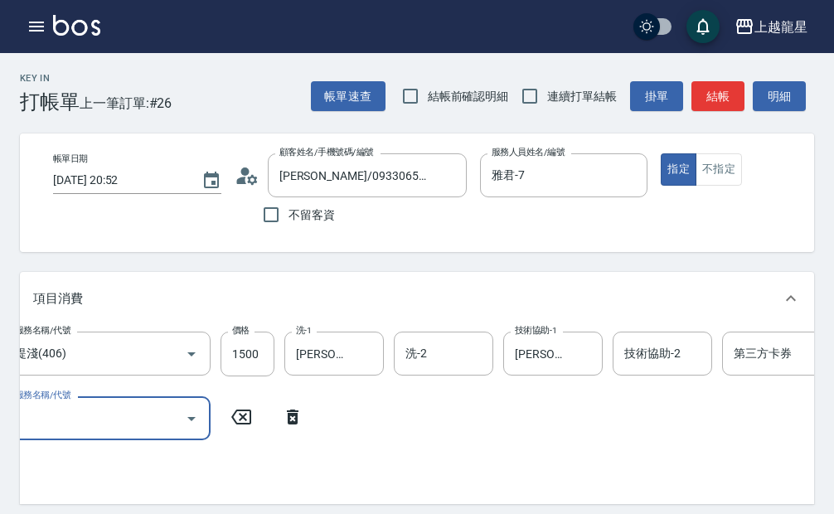
scroll to position [0, 57]
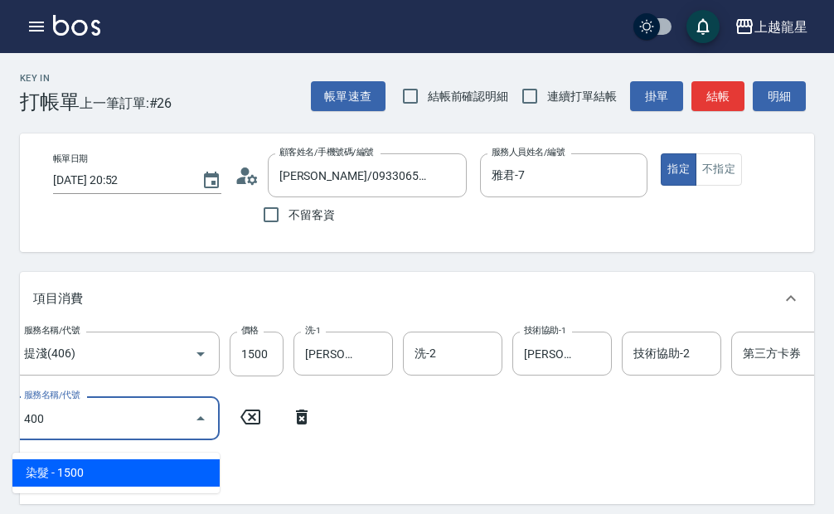
type input "染髮(400)"
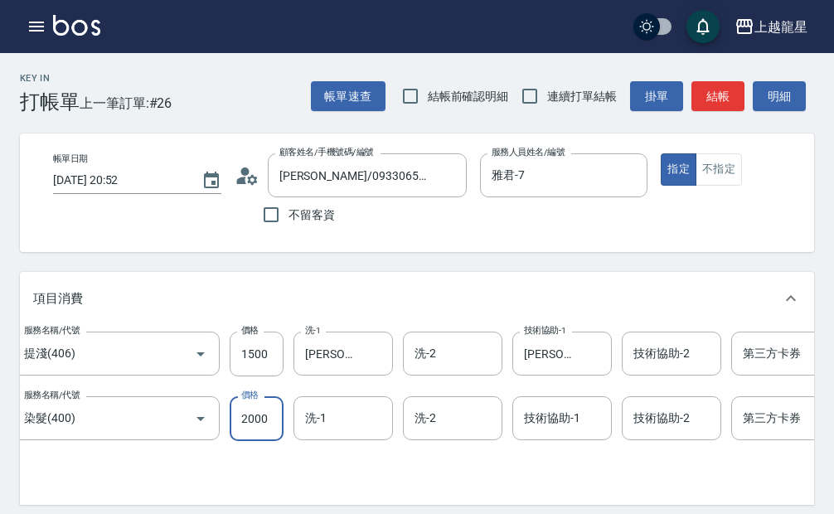
type input "2000"
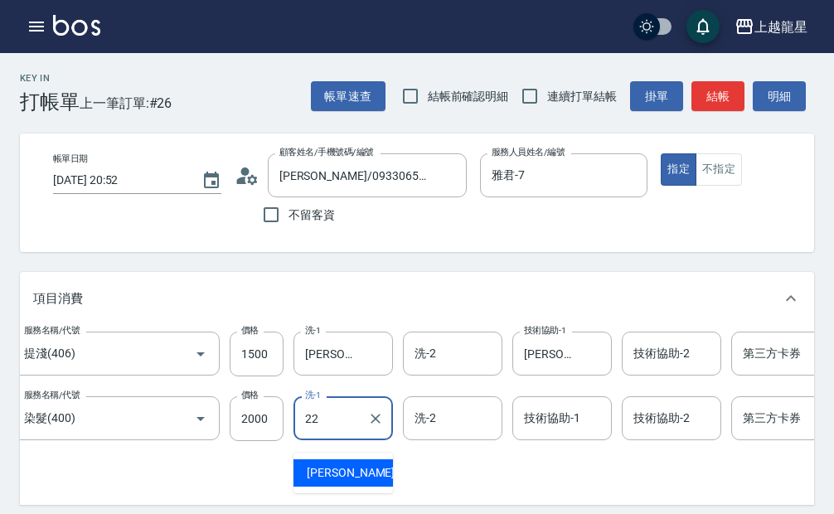
type input "阿琳-22"
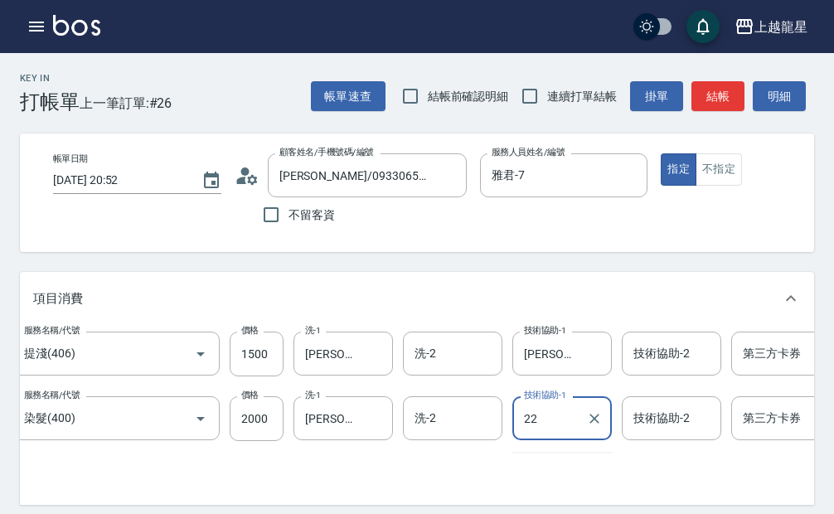
type input "阿琳-22"
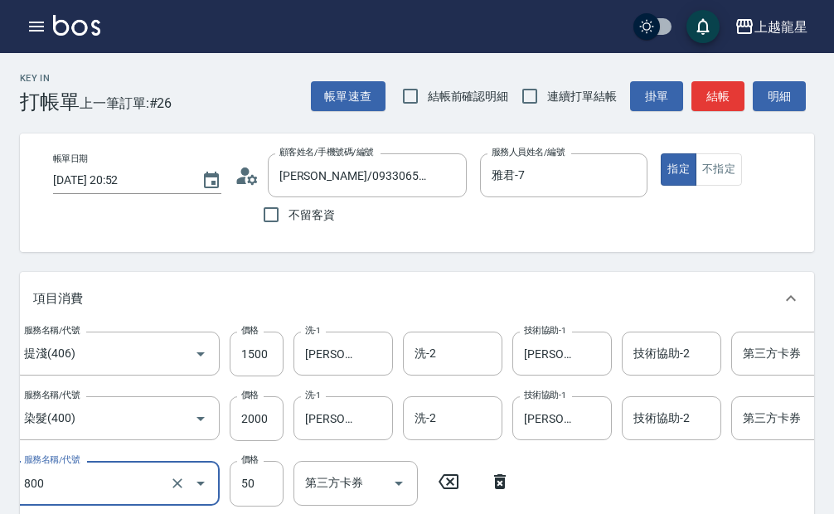
type input "快速修護(800)"
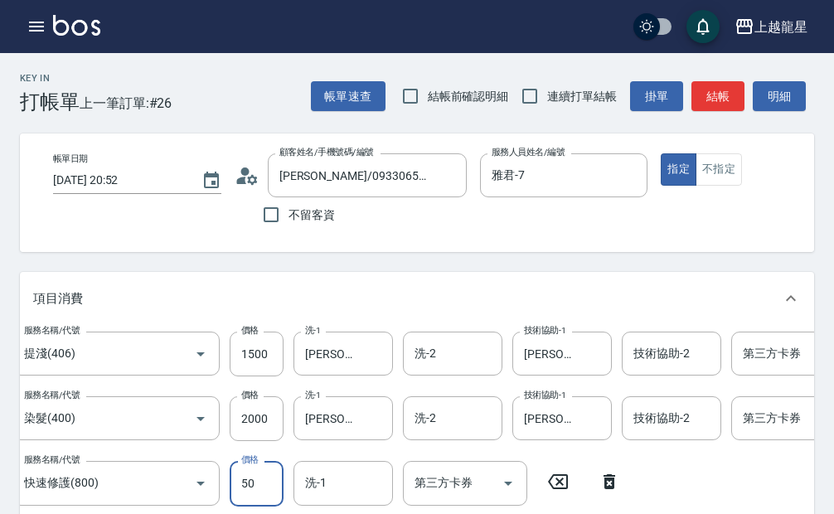
scroll to position [5, 0]
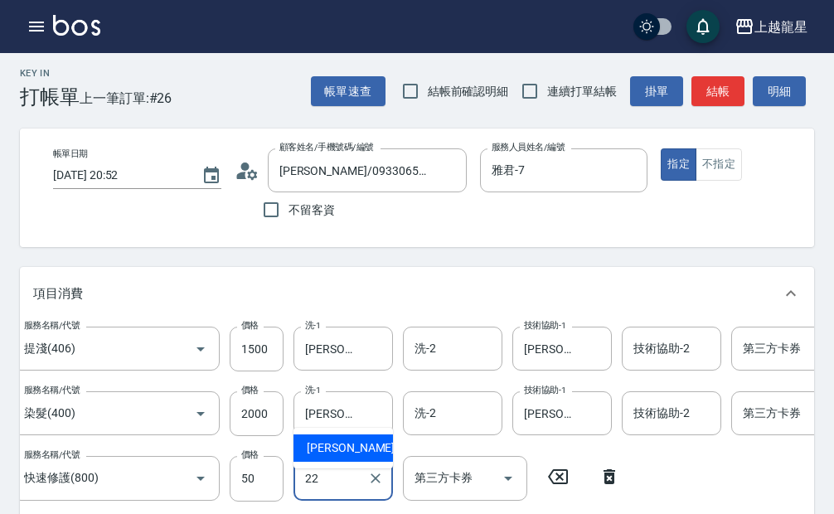
type input "阿琳-22"
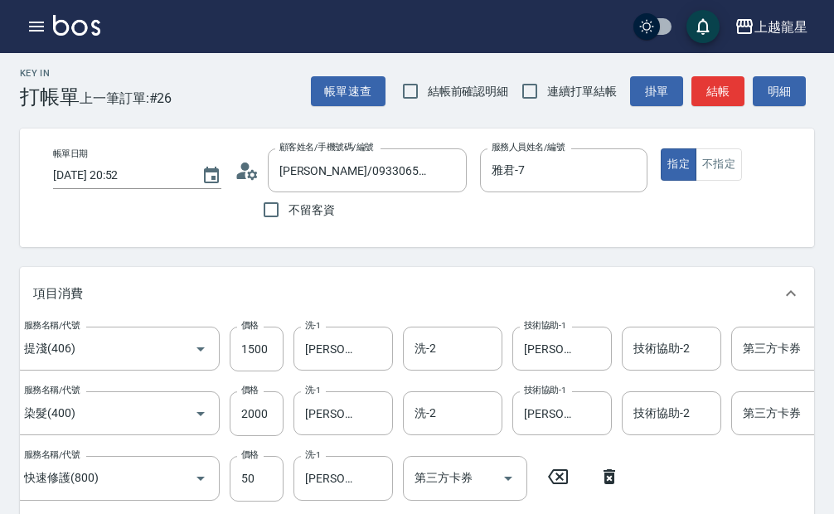
scroll to position [303, 0]
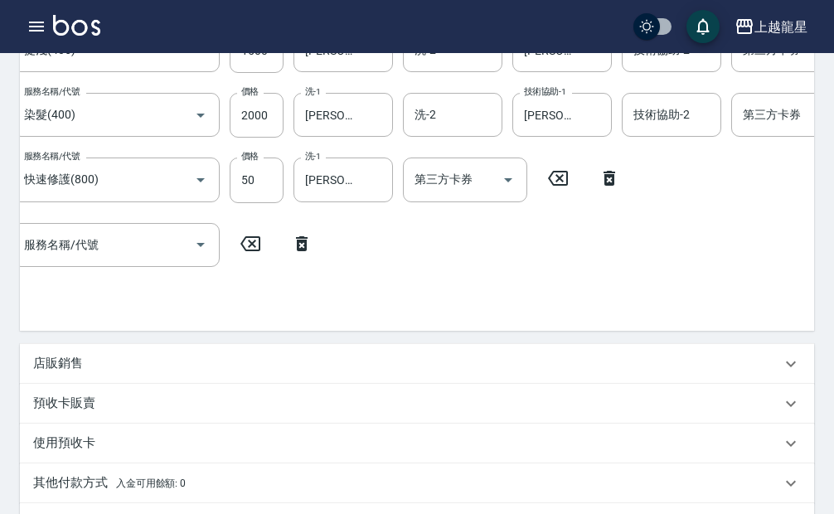
click at [95, 379] on div "店販銷售" at bounding box center [417, 364] width 794 height 40
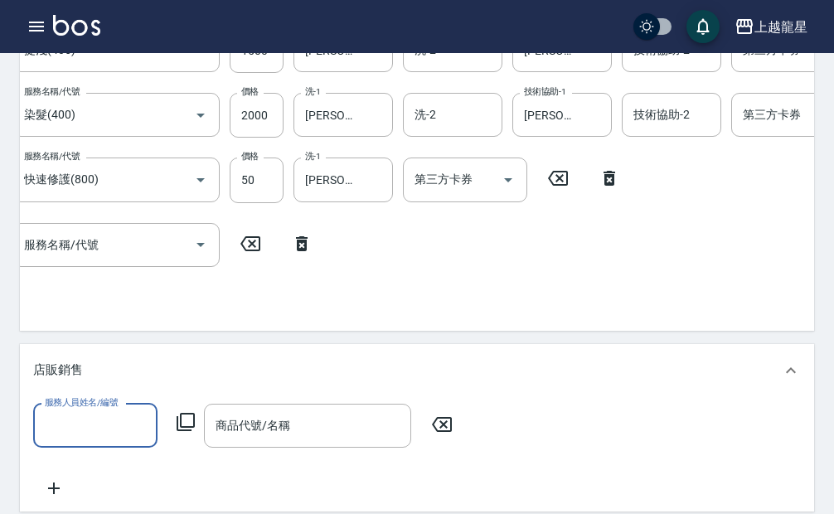
scroll to position [0, 0]
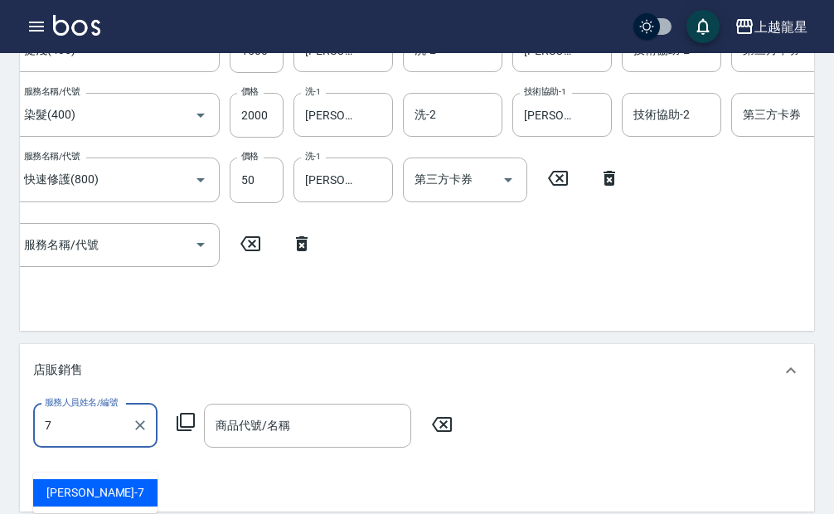
type input "雅君-7"
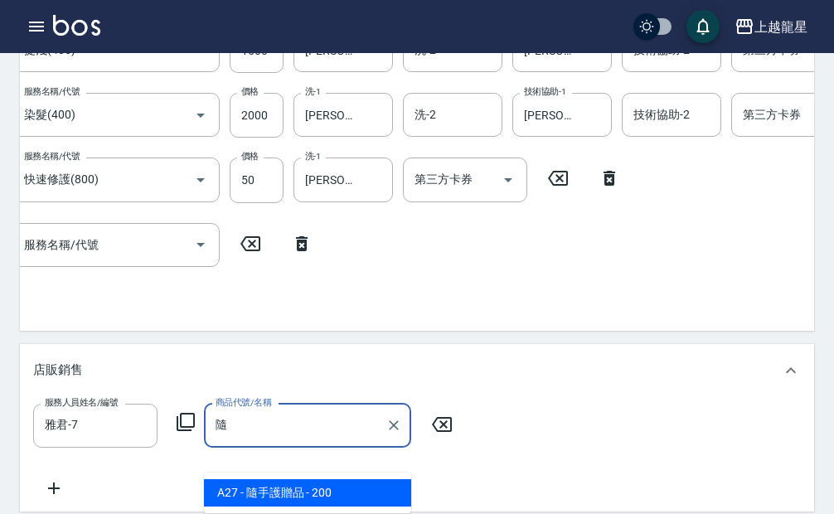
type input "隨"
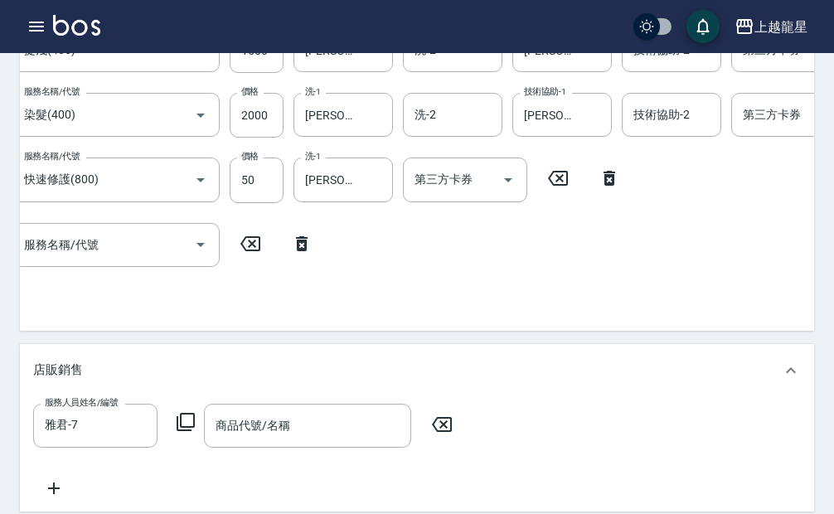
click at [250, 482] on div "服務人員姓名/編號 雅君-7 服務人員姓名/編號 商品代號/名稱 商品代號/名稱" at bounding box center [417, 451] width 768 height 94
click at [304, 440] on input "商品代號/名稱" at bounding box center [307, 425] width 192 height 29
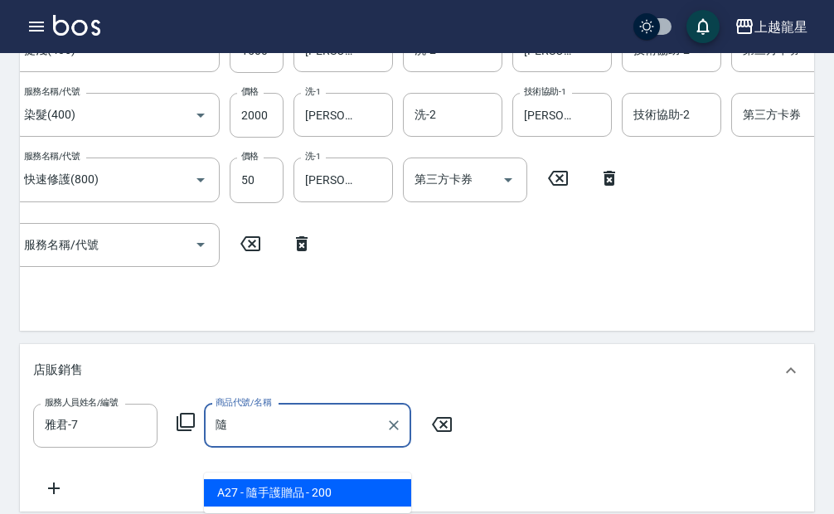
type input "隨手護贈品"
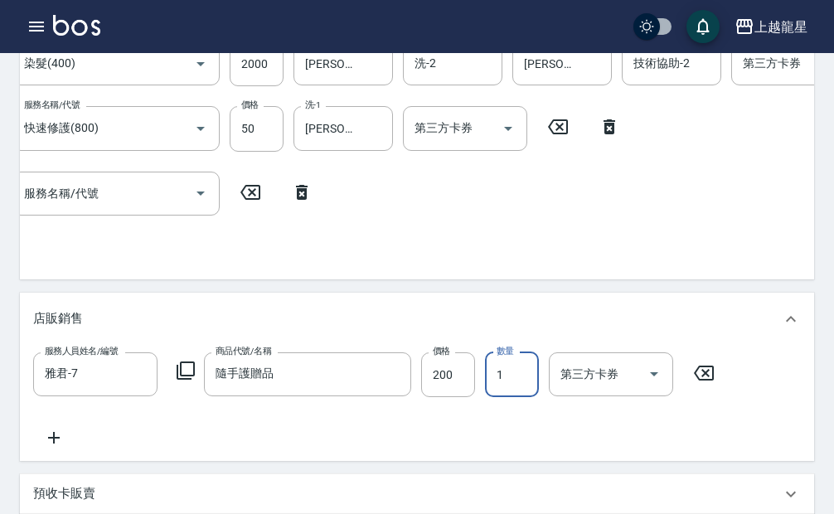
scroll to position [111, 0]
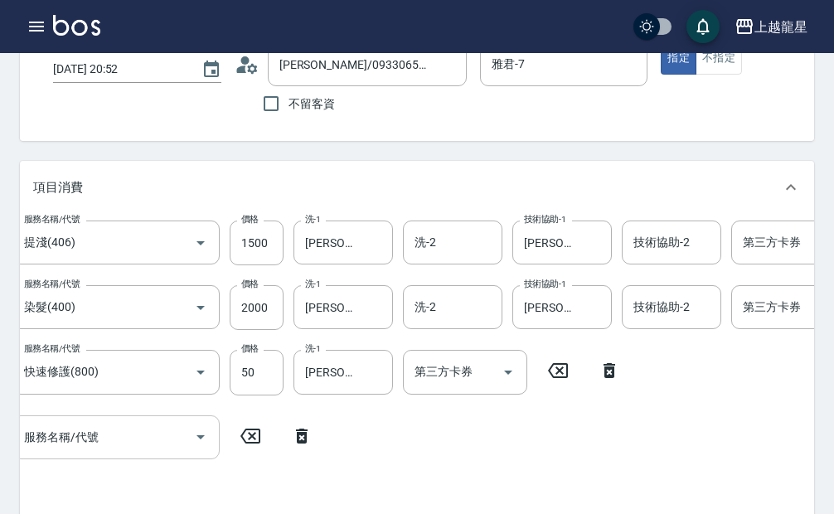
click at [118, 452] on input "服務名稱/代號" at bounding box center [103, 437] width 167 height 29
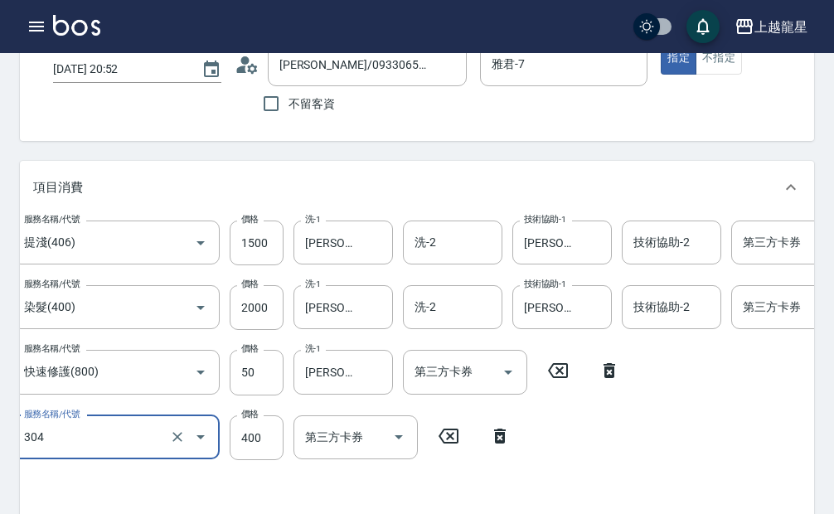
type input "剪髮(304)"
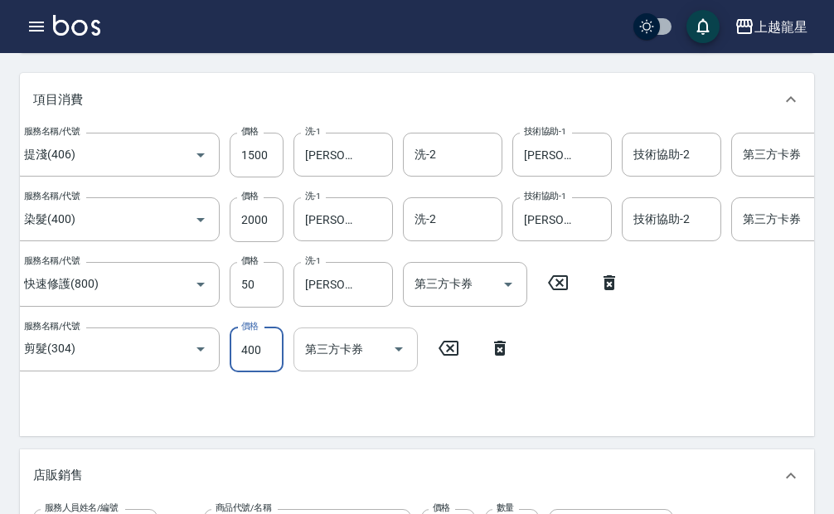
scroll to position [194, 0]
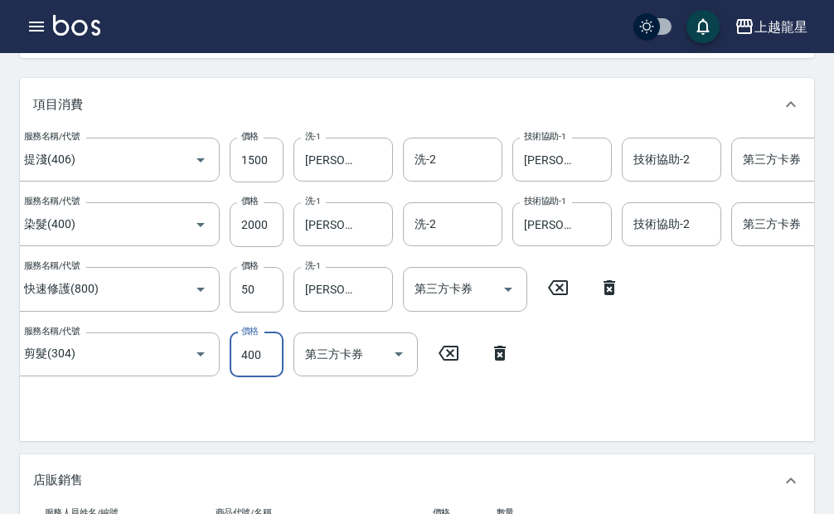
click at [252, 365] on input "400" at bounding box center [257, 354] width 54 height 45
click at [269, 364] on input "400" at bounding box center [257, 354] width 54 height 45
type input "250"
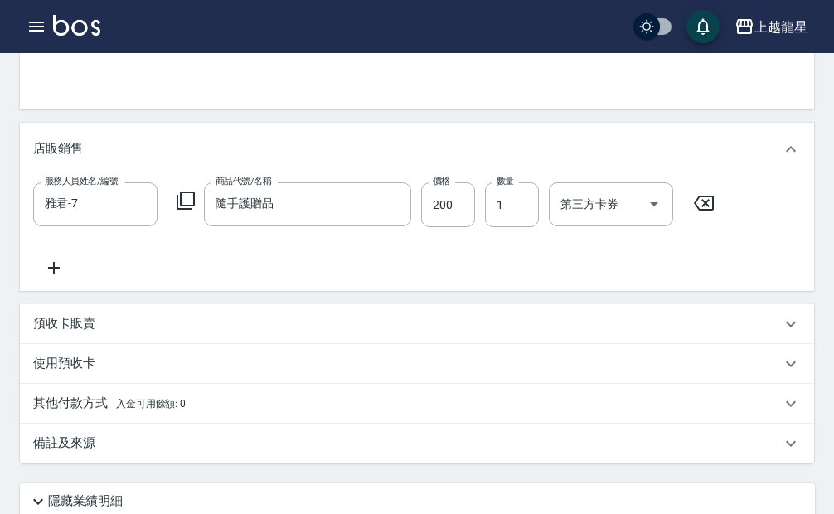
scroll to position [608, 0]
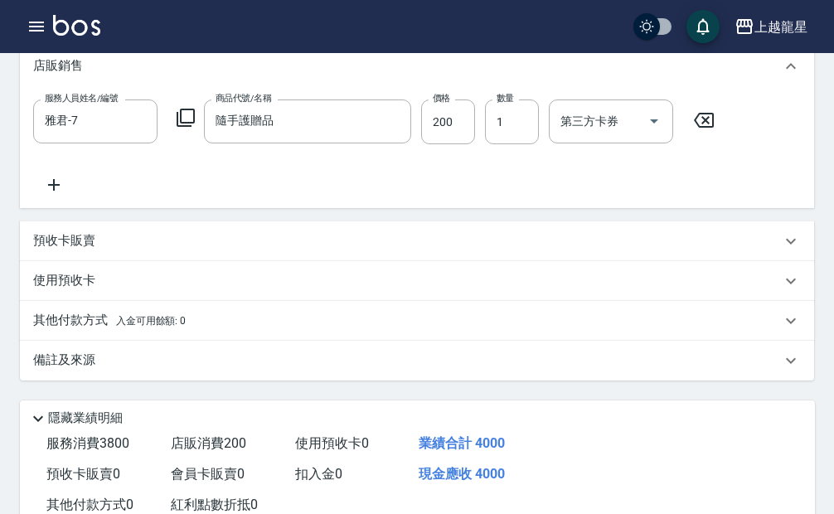
click at [100, 369] on div "備註及來源" at bounding box center [407, 359] width 748 height 17
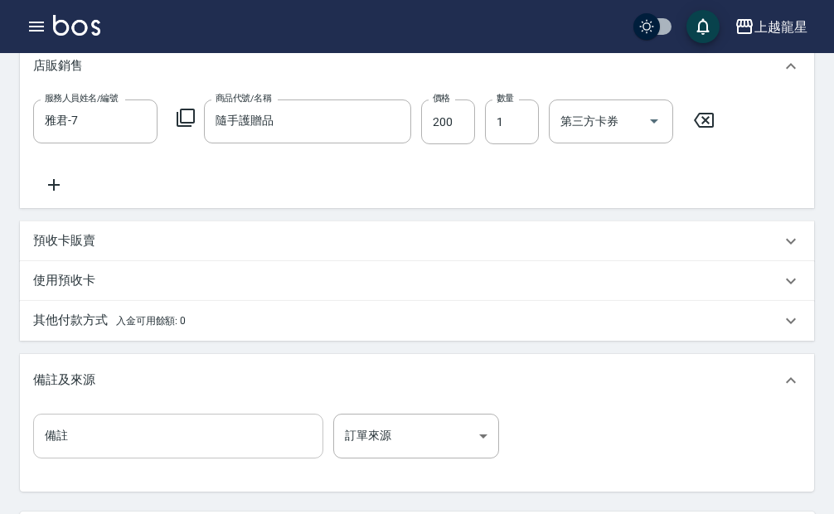
click at [78, 449] on input "備註" at bounding box center [178, 436] width 290 height 45
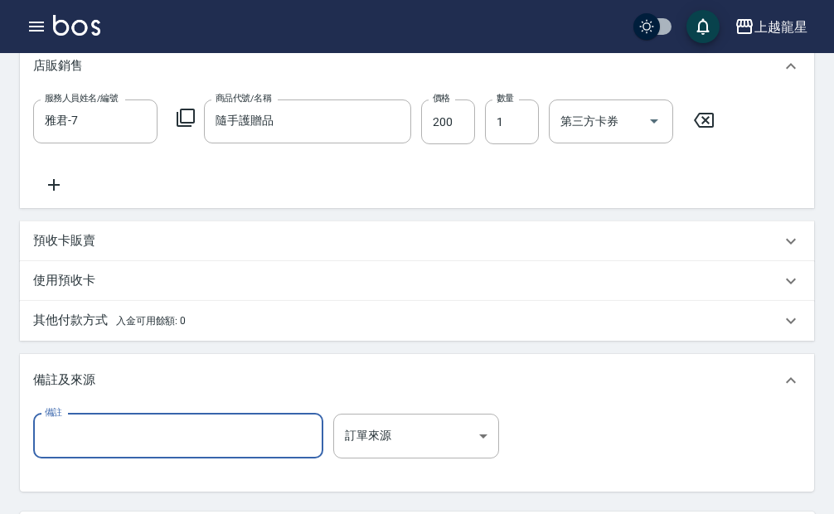
type input "ㄎ"
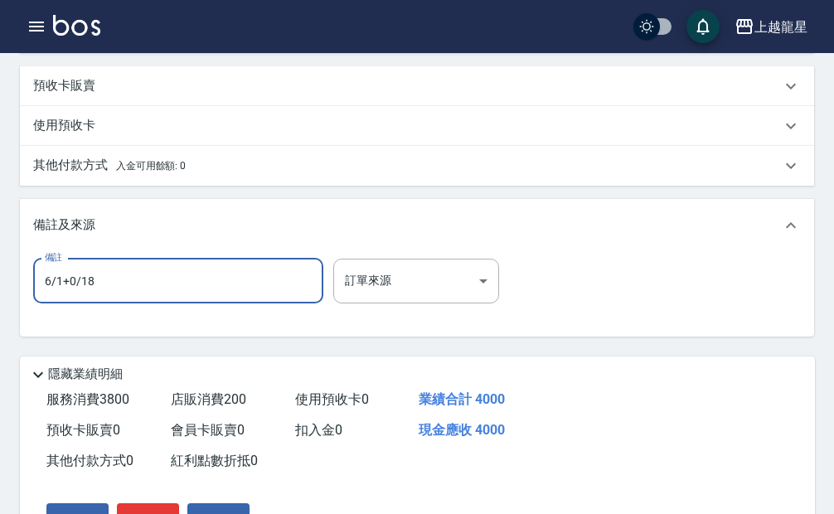
scroll to position [886, 0]
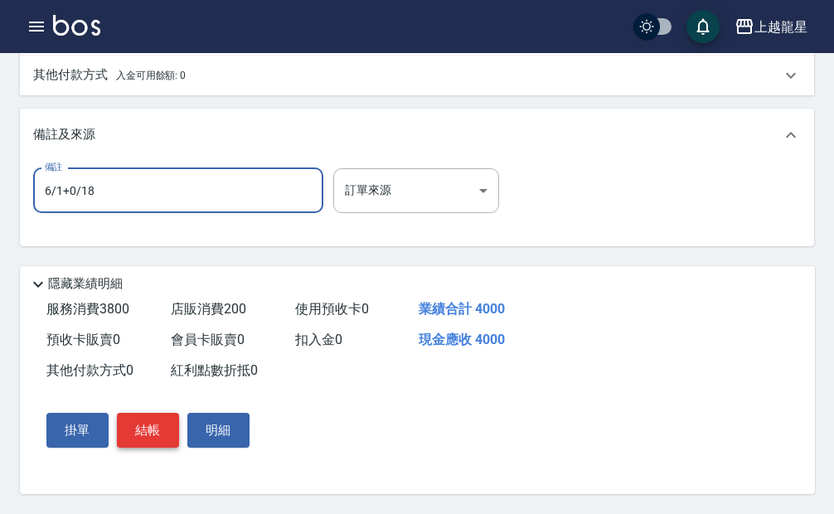
type input "6/1+0/18"
click at [155, 424] on button "結帳" at bounding box center [148, 430] width 62 height 35
